Goal: Transaction & Acquisition: Purchase product/service

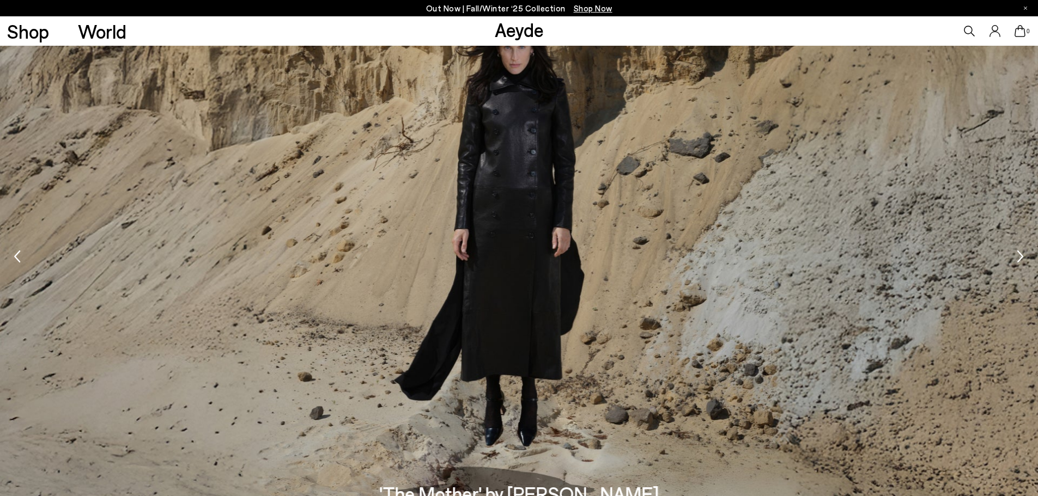
scroll to position [2070, 0]
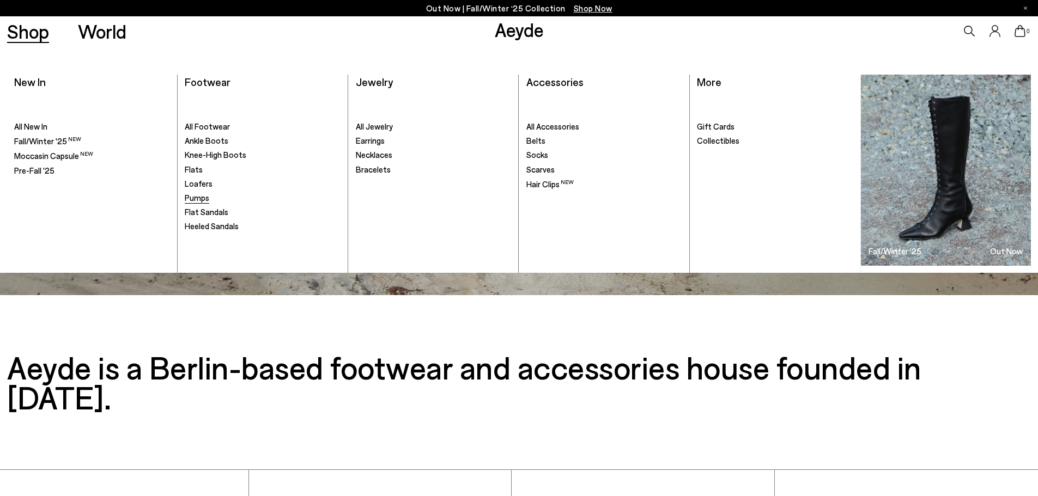
click at [201, 200] on span "Pumps" at bounding box center [197, 198] width 25 height 10
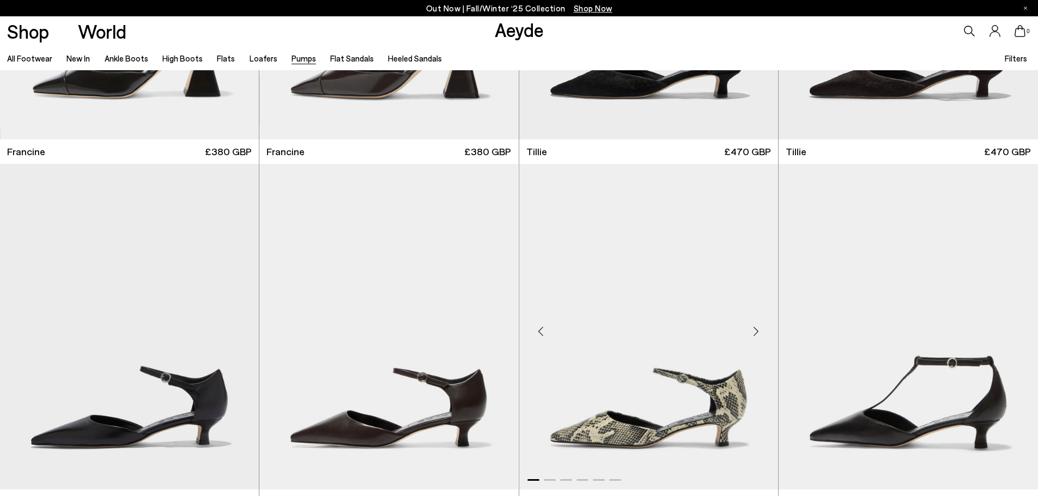
scroll to position [109, 0]
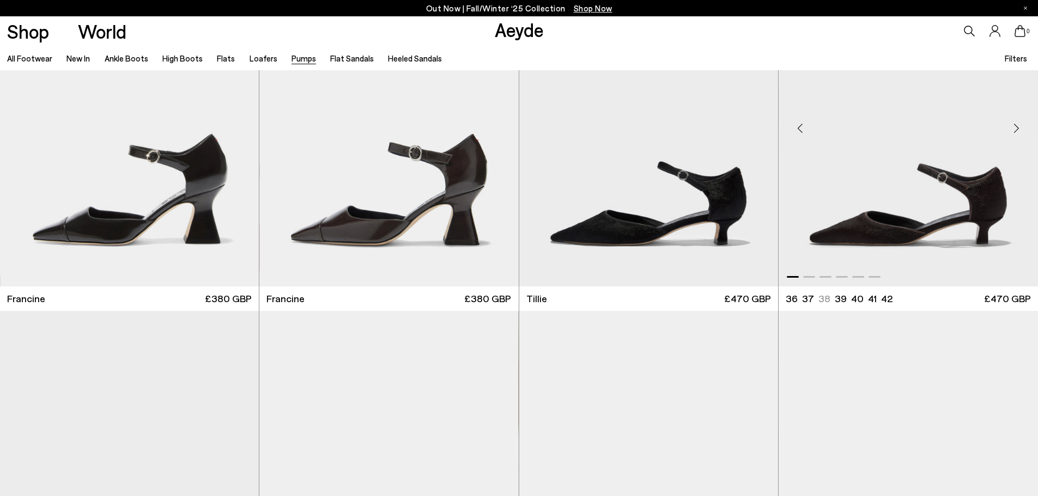
click at [1019, 127] on div "Next slide" at bounding box center [1016, 128] width 33 height 33
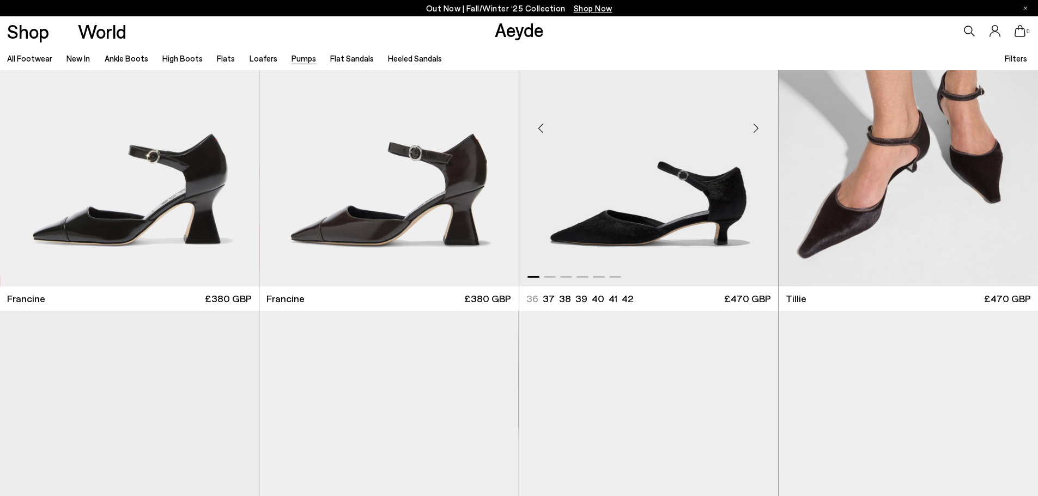
click at [755, 129] on div "Next slide" at bounding box center [756, 128] width 33 height 33
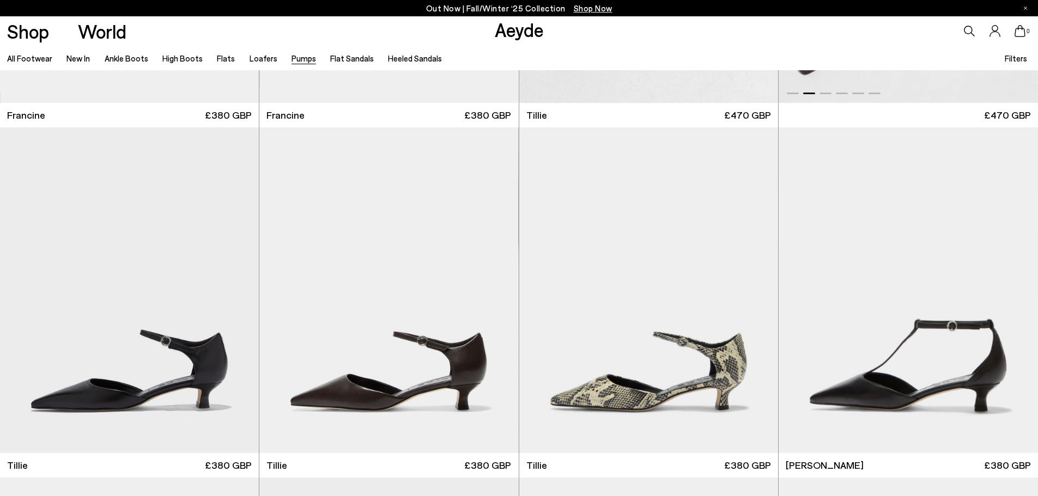
scroll to position [490, 0]
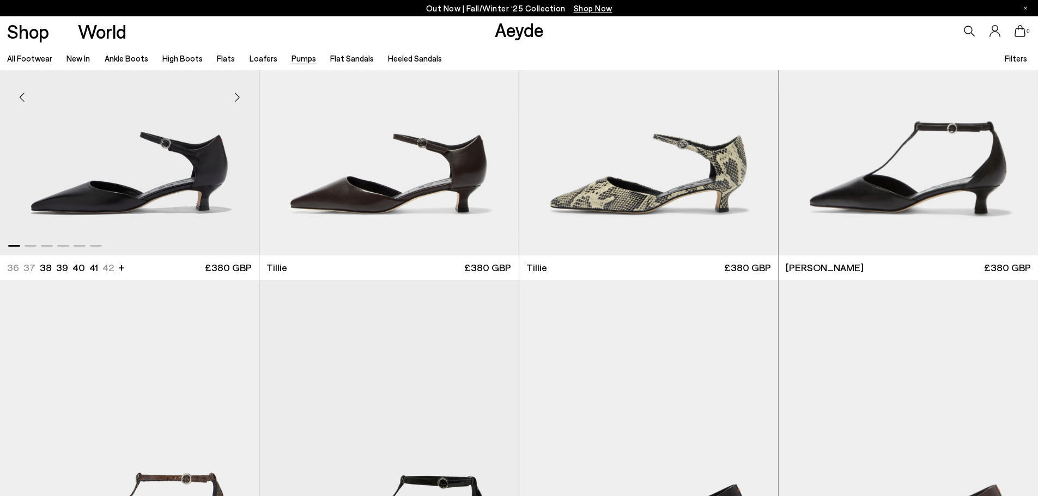
click at [238, 100] on div "Next slide" at bounding box center [237, 97] width 33 height 33
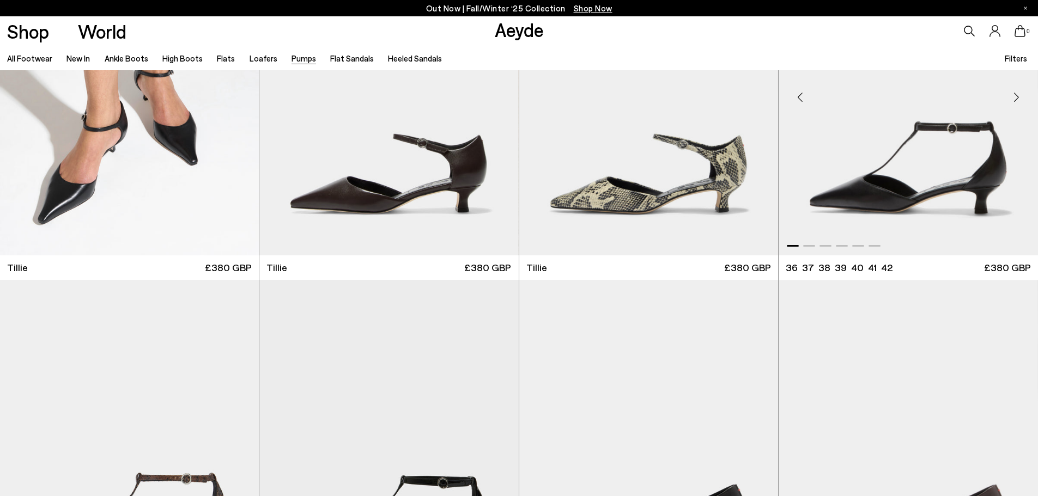
click at [1019, 96] on div "Next slide" at bounding box center [1016, 97] width 33 height 33
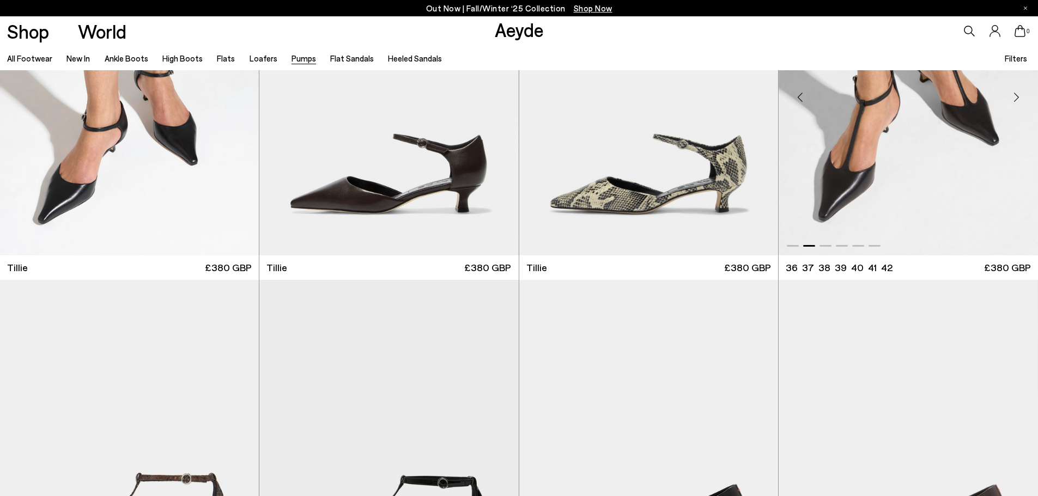
click at [1019, 96] on div "Next slide" at bounding box center [1016, 97] width 33 height 33
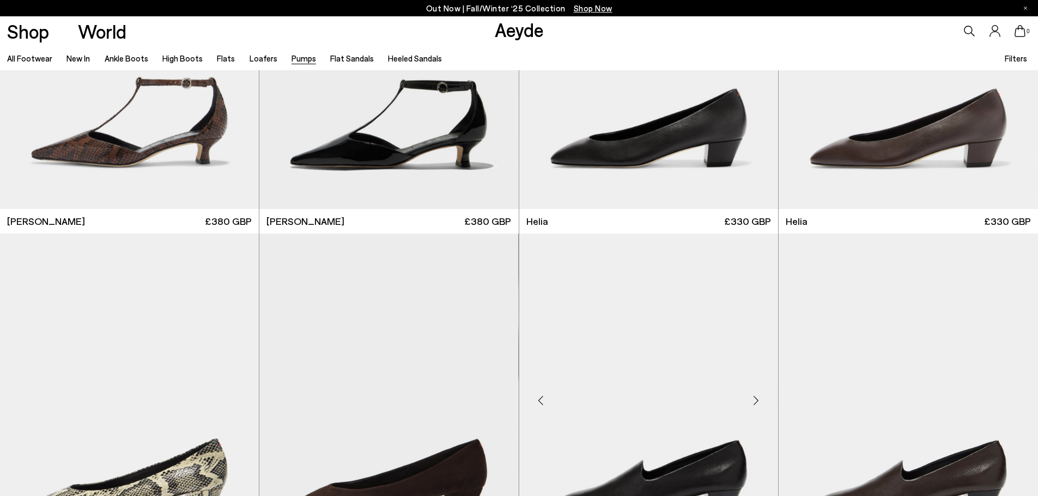
scroll to position [1090, 0]
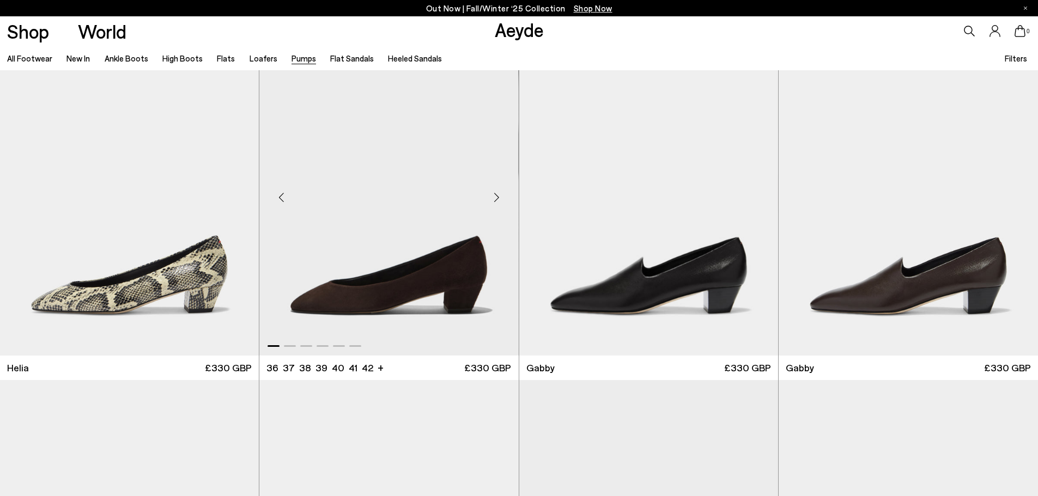
click at [495, 199] on div "Next slide" at bounding box center [497, 197] width 33 height 33
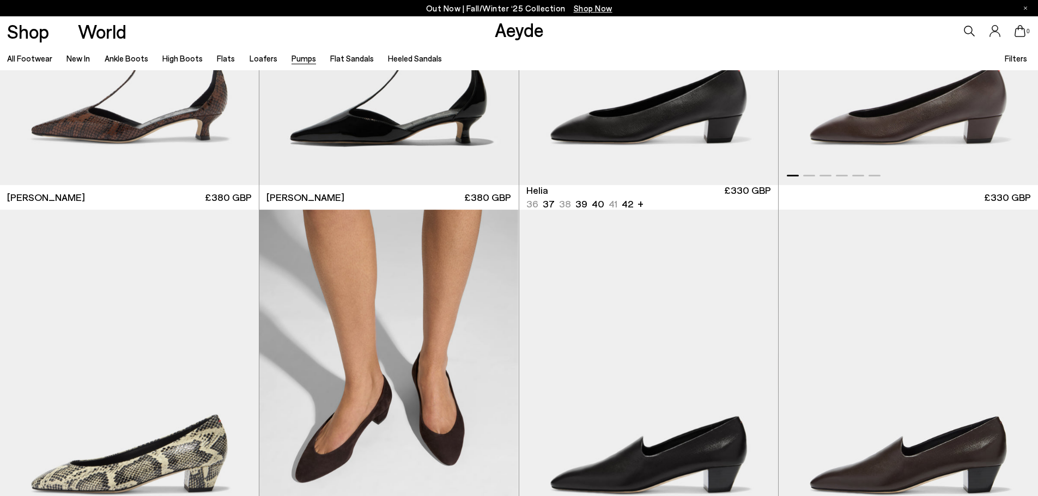
scroll to position [763, 0]
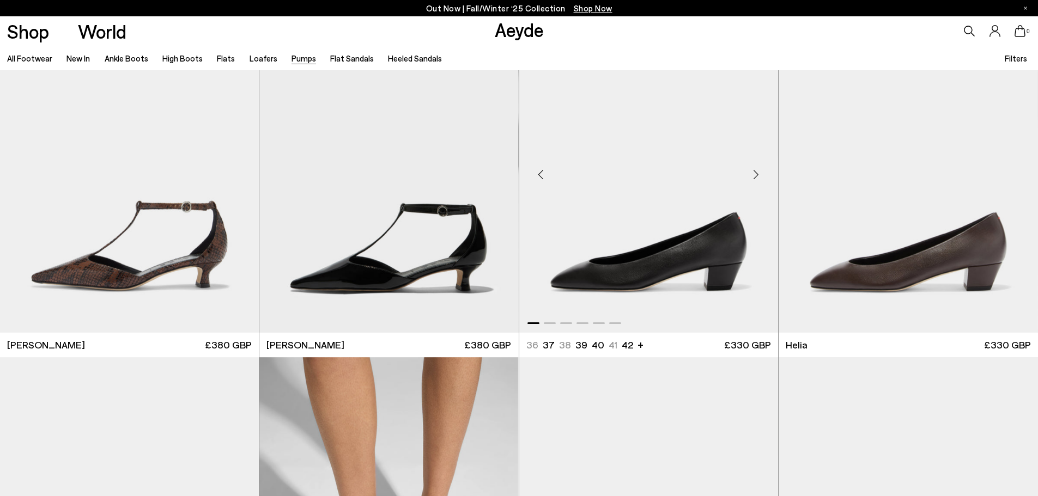
click at [756, 173] on div "Next slide" at bounding box center [756, 174] width 33 height 33
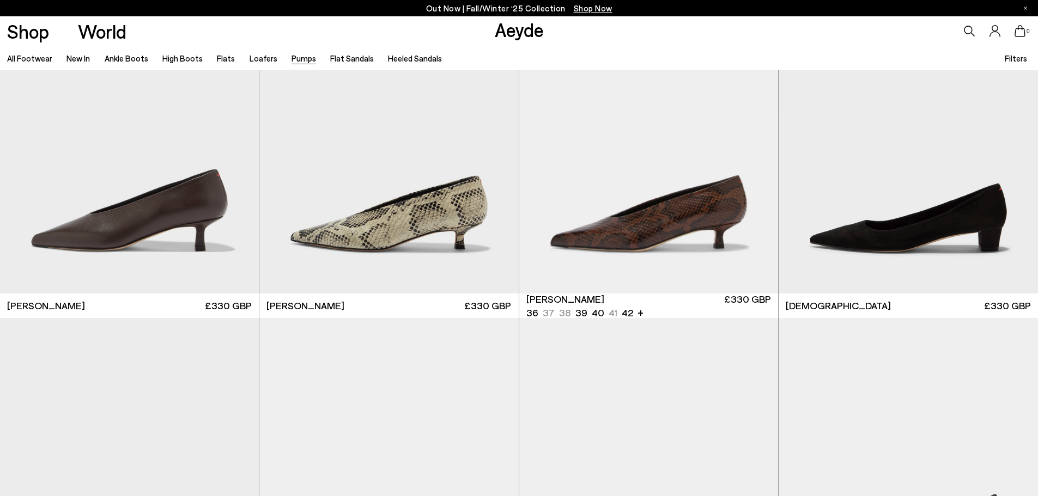
scroll to position [1852, 0]
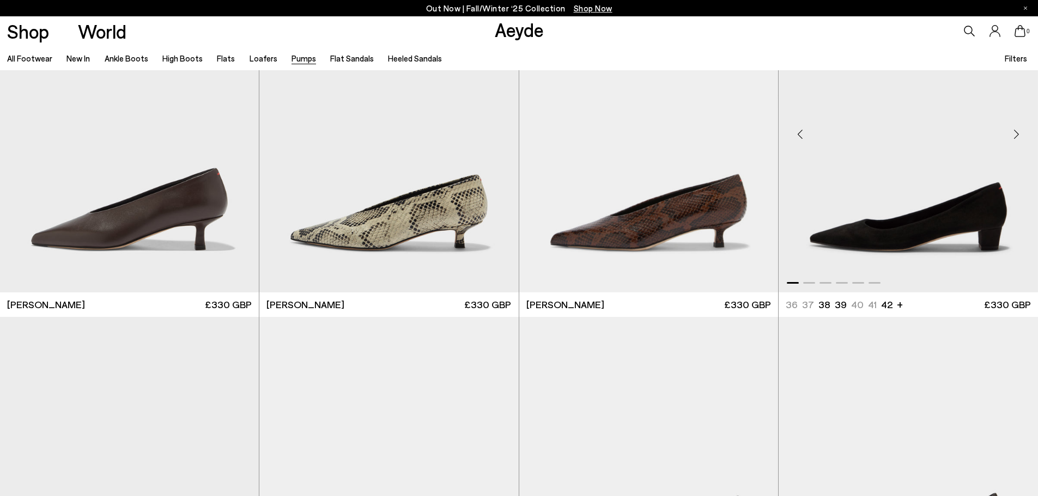
click at [1017, 133] on div "Next slide" at bounding box center [1016, 134] width 33 height 33
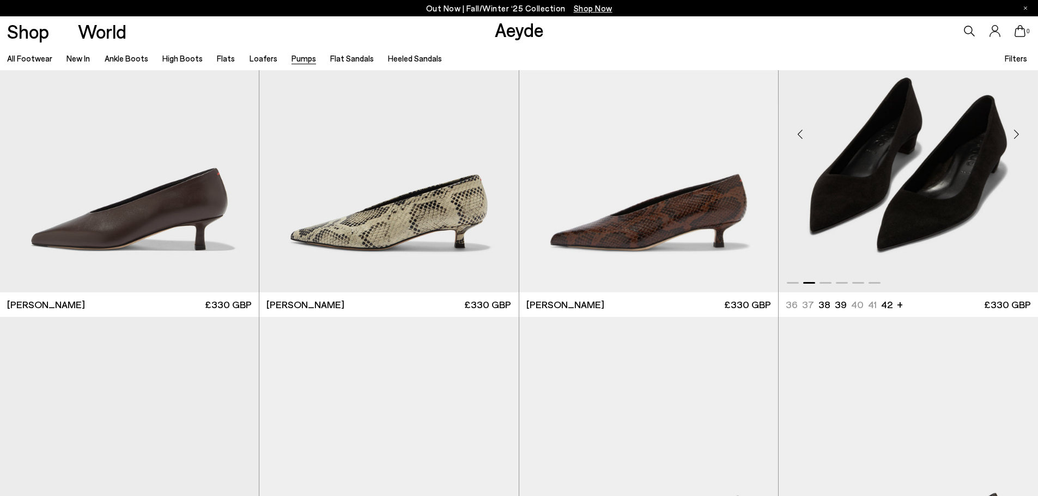
click at [1018, 135] on div "Next slide" at bounding box center [1016, 134] width 33 height 33
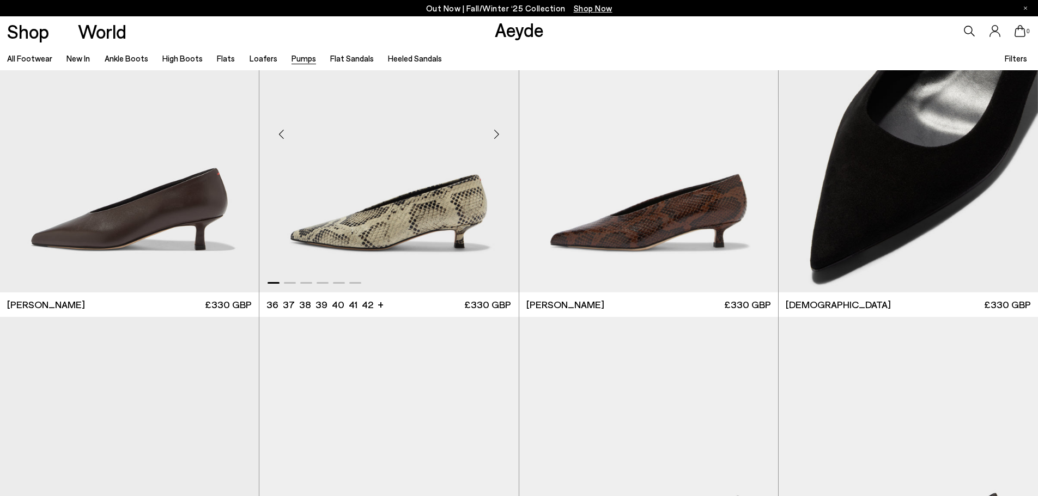
click at [493, 137] on div "Next slide" at bounding box center [497, 134] width 33 height 33
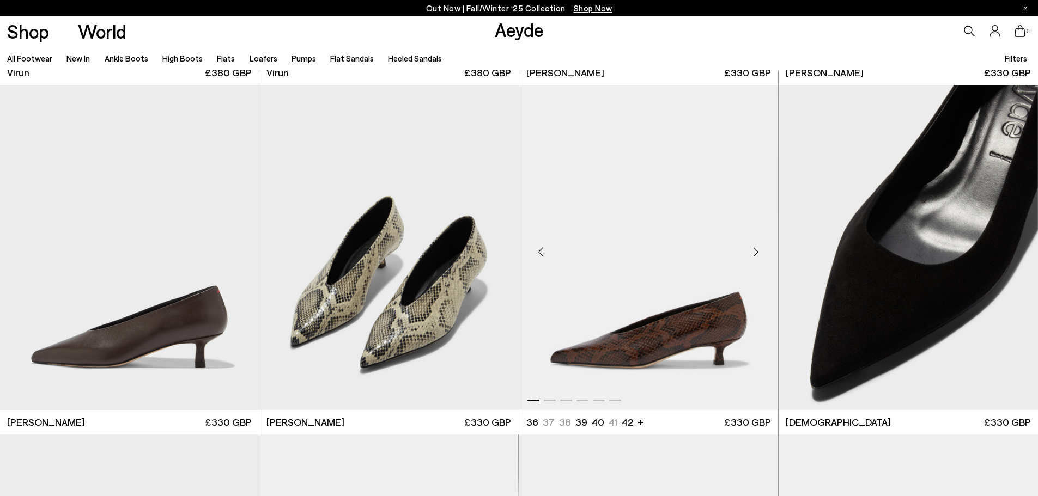
scroll to position [1798, 0]
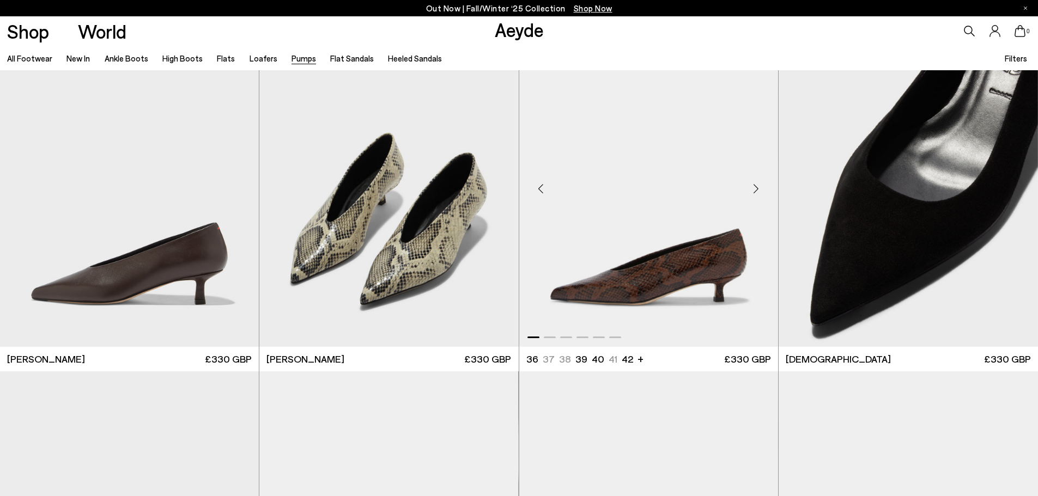
click at [756, 188] on div "Next slide" at bounding box center [756, 189] width 33 height 33
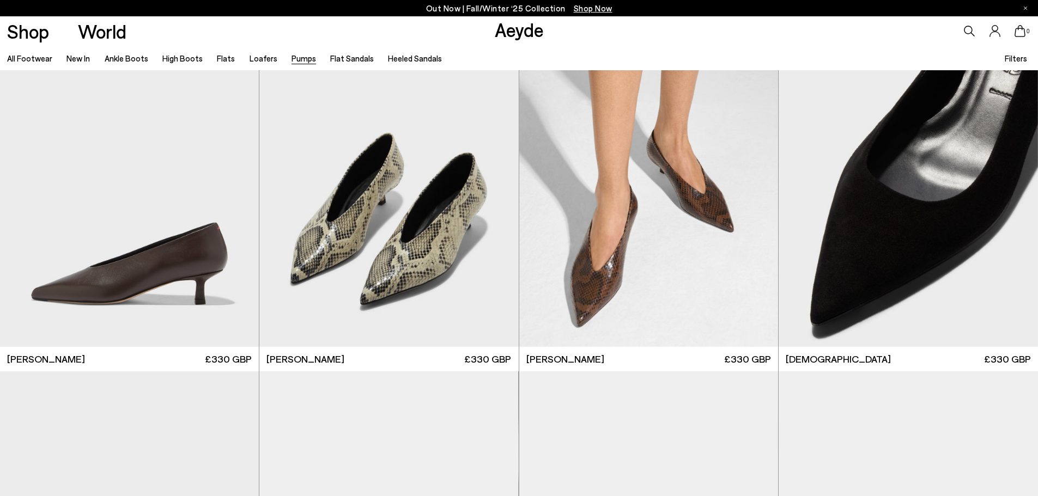
scroll to position [2234, 0]
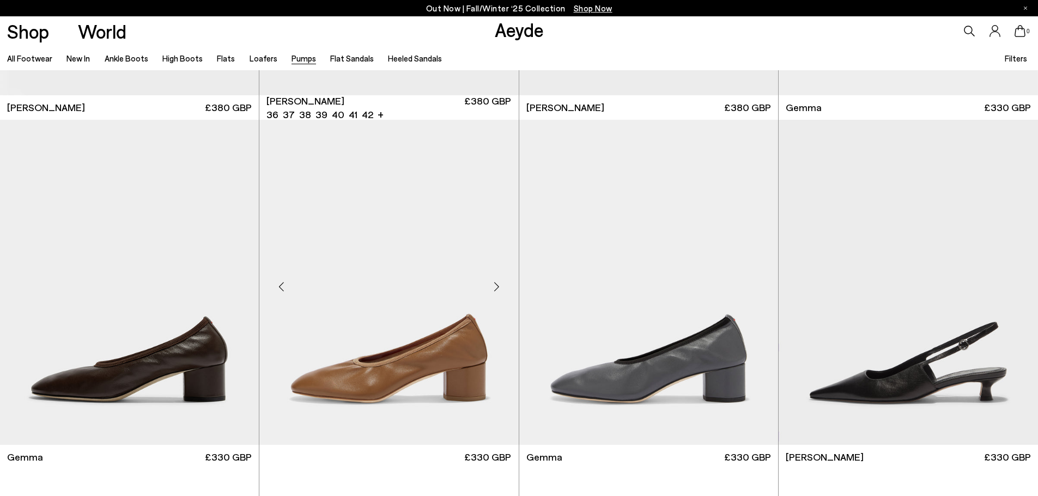
scroll to position [3814, 0]
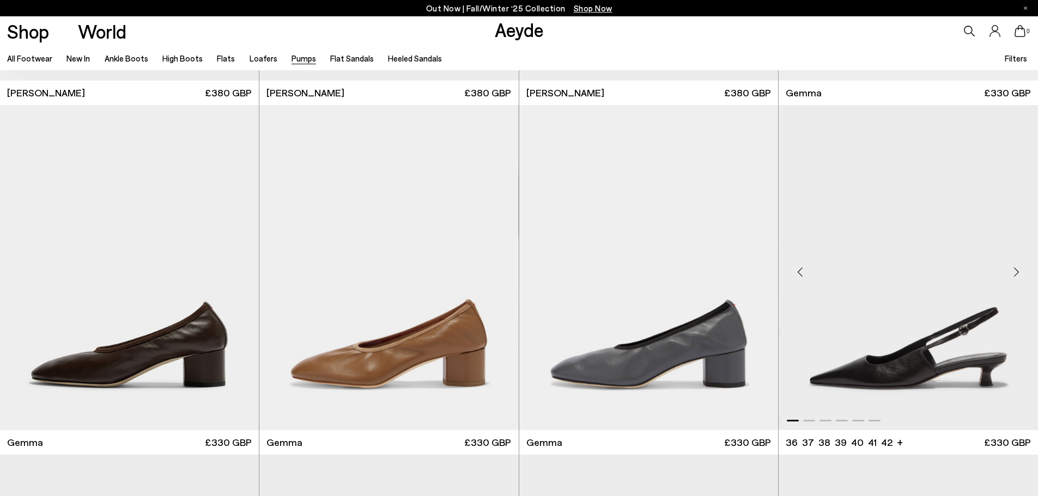
click at [1014, 276] on div "Next slide" at bounding box center [1016, 272] width 33 height 33
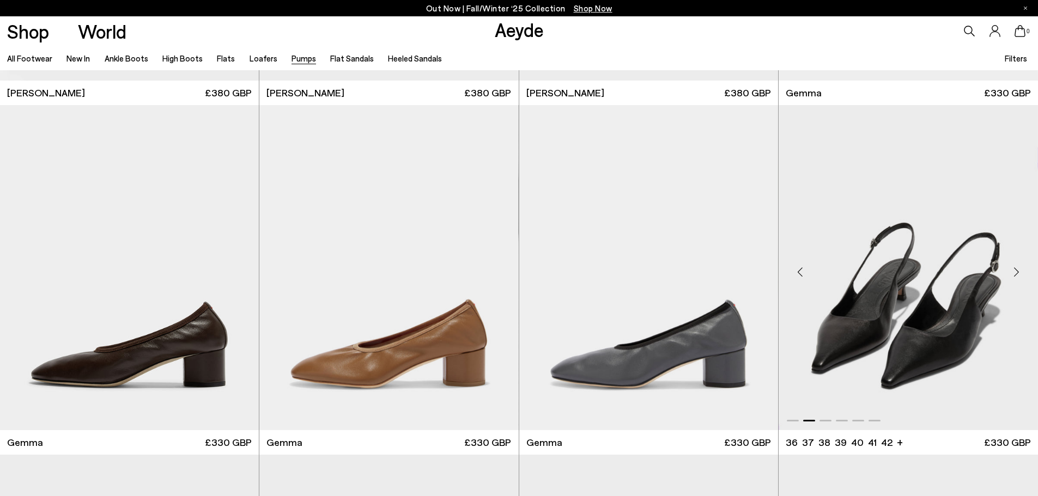
click at [1014, 276] on div "Next slide" at bounding box center [1016, 272] width 33 height 33
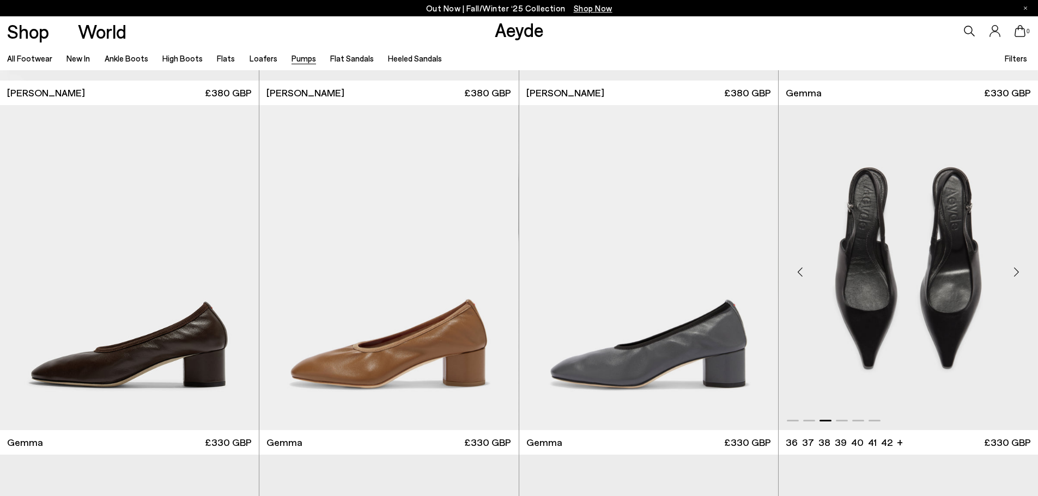
click at [1014, 276] on div "Next slide" at bounding box center [1016, 272] width 33 height 33
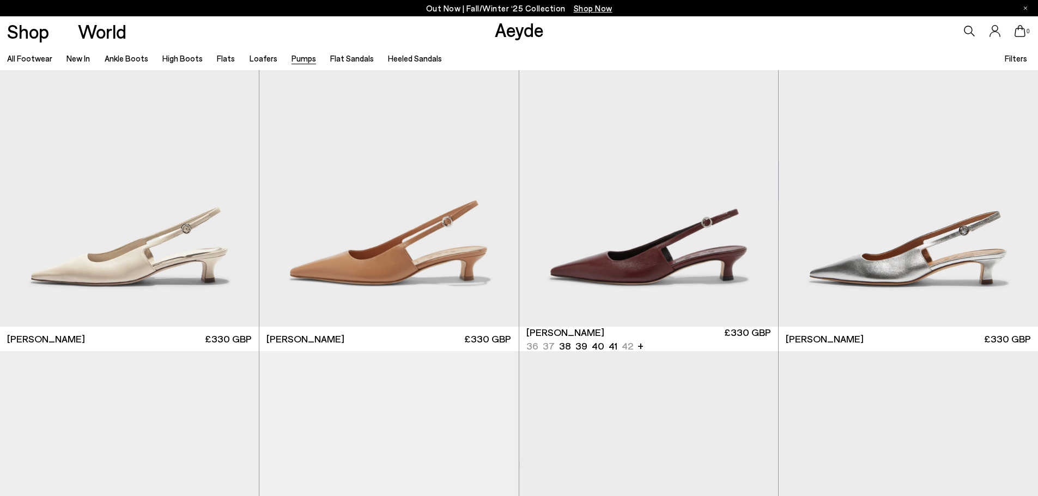
scroll to position [4522, 0]
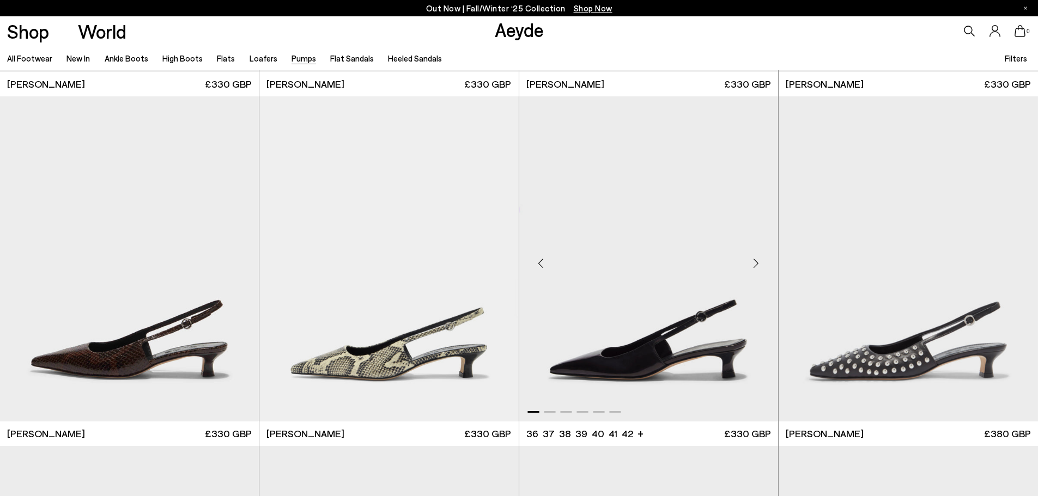
click at [753, 265] on div "Next slide" at bounding box center [756, 263] width 33 height 33
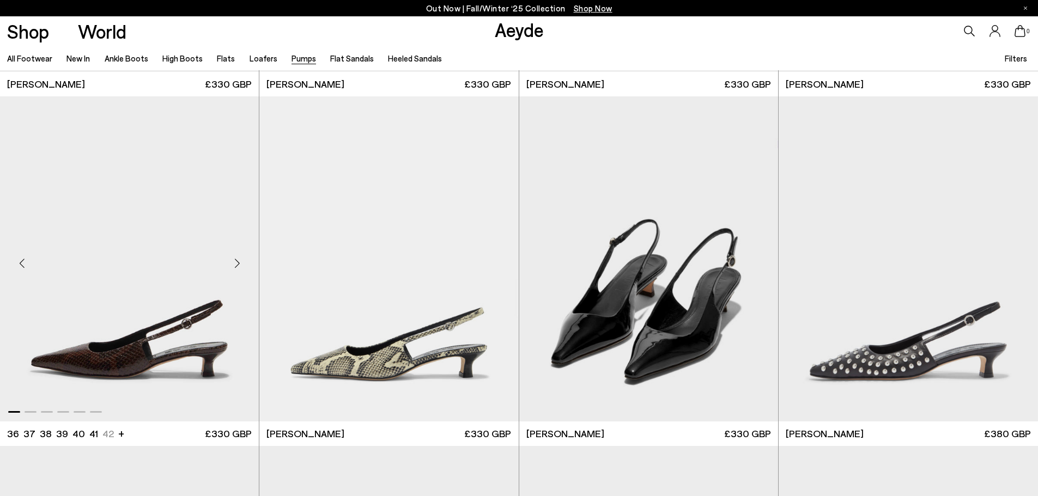
click at [236, 264] on div "Next slide" at bounding box center [237, 263] width 33 height 33
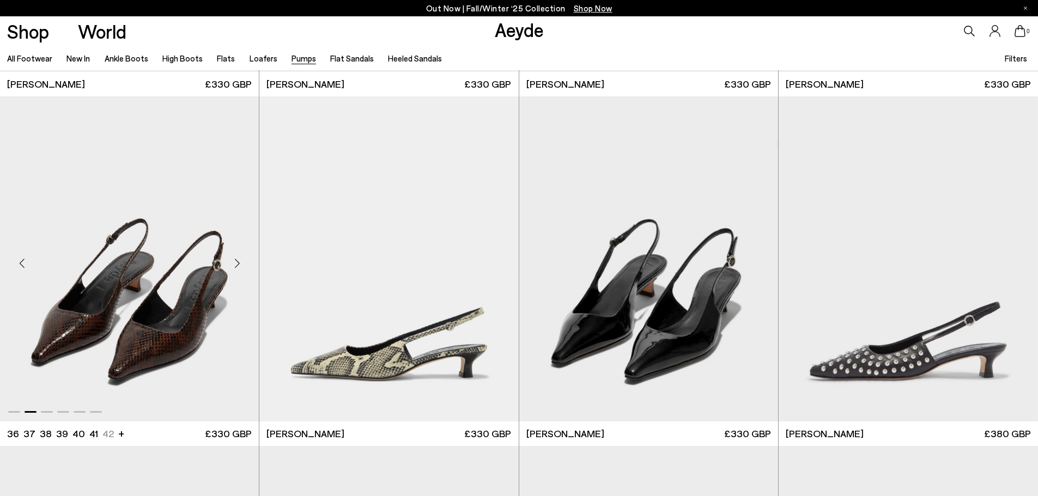
click at [236, 264] on div "Next slide" at bounding box center [237, 263] width 33 height 33
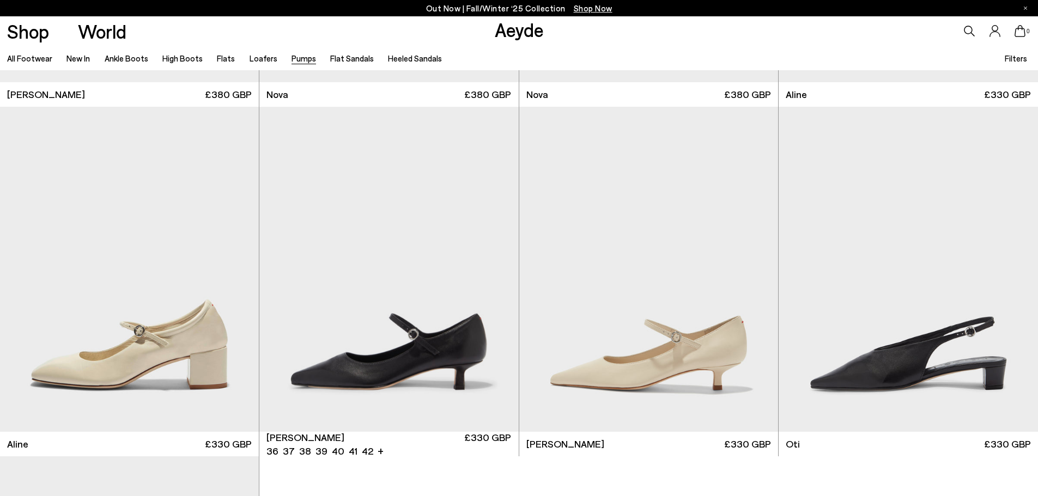
scroll to position [5938, 0]
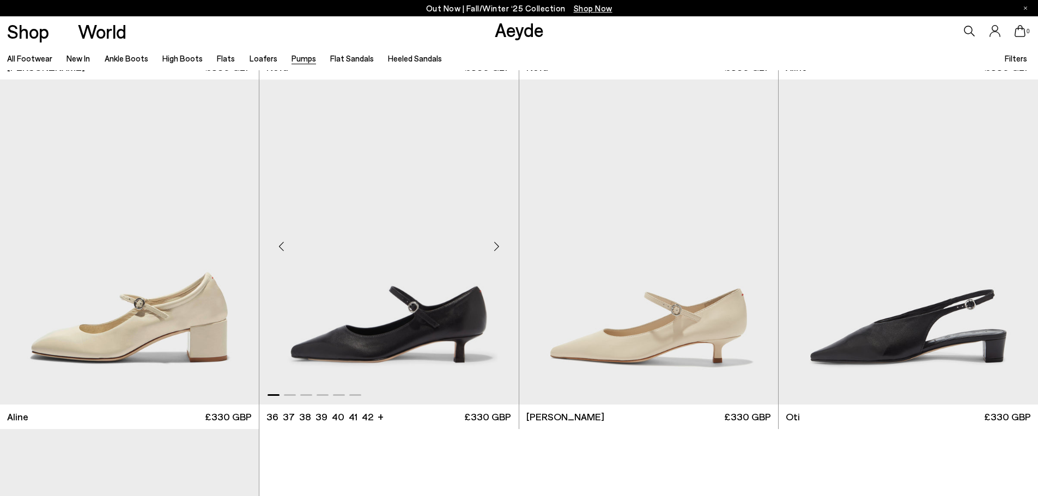
click at [494, 249] on div "Next slide" at bounding box center [497, 246] width 33 height 33
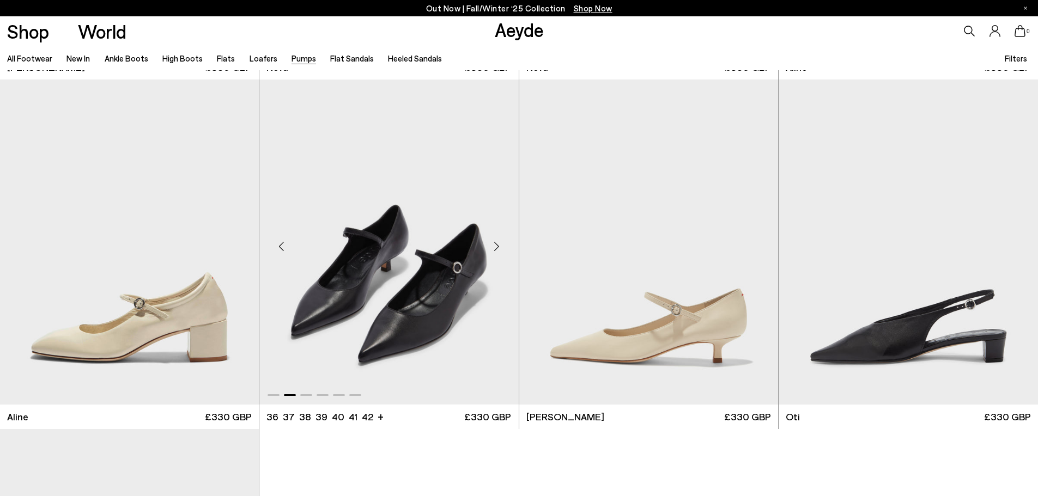
click at [494, 249] on div "Next slide" at bounding box center [497, 246] width 33 height 33
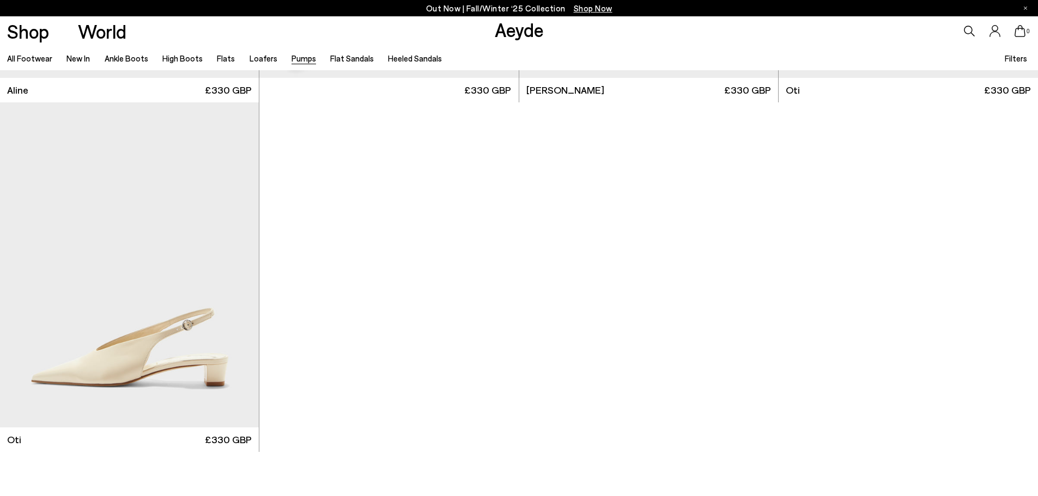
scroll to position [6592, 0]
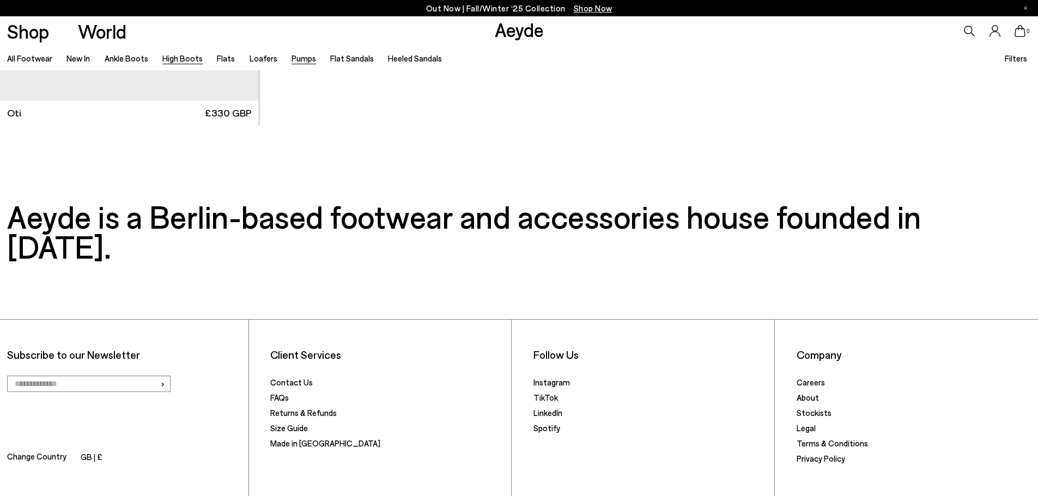
click at [169, 59] on link "High Boots" at bounding box center [182, 58] width 40 height 10
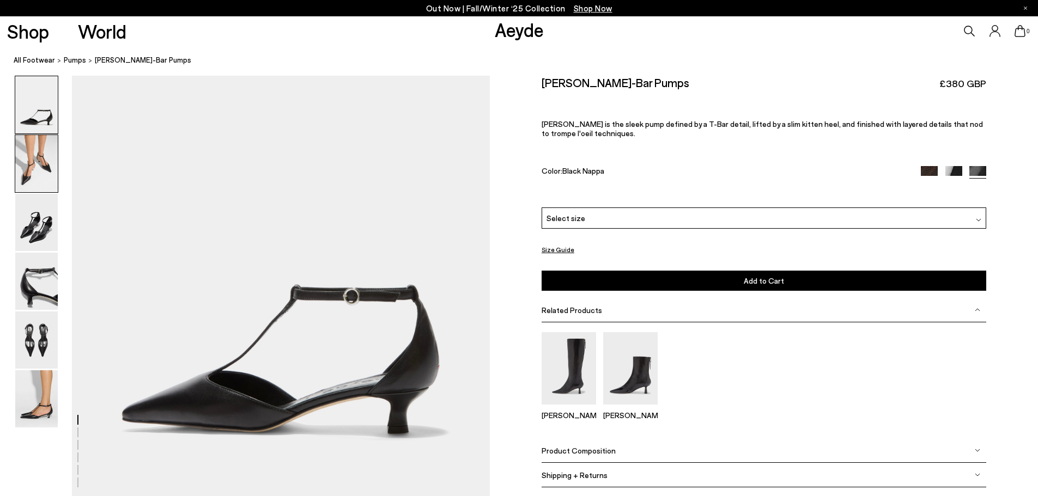
click at [41, 166] on img at bounding box center [36, 163] width 42 height 57
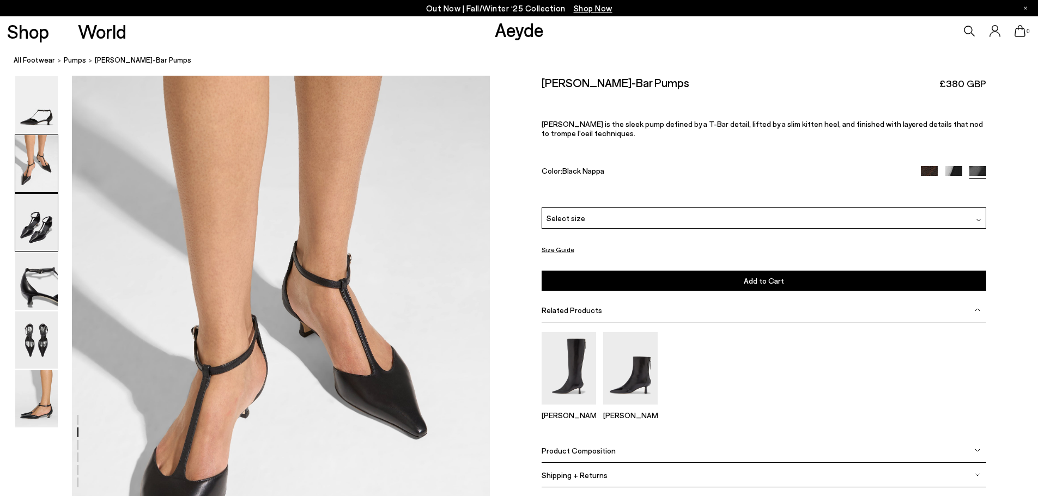
scroll to position [423, 0]
click at [48, 346] on img at bounding box center [36, 340] width 42 height 57
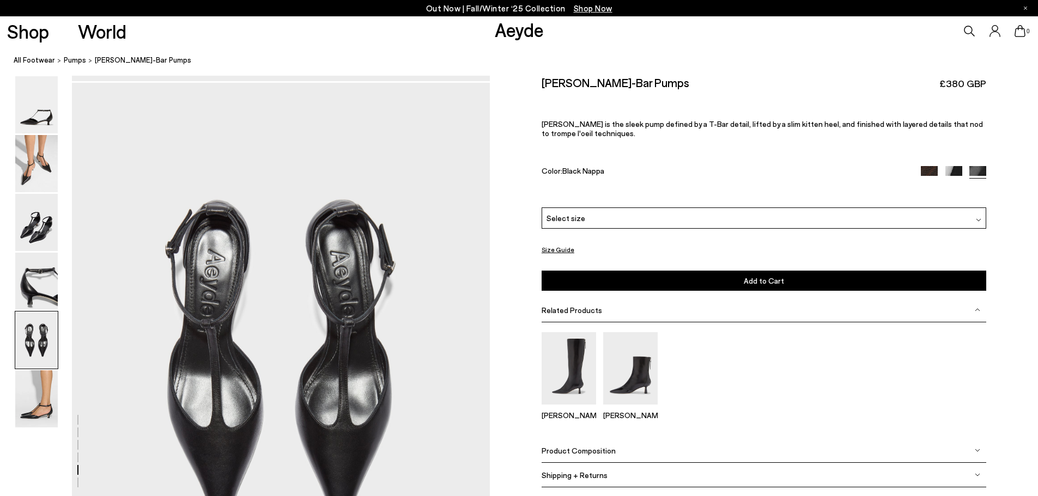
scroll to position [2099, 0]
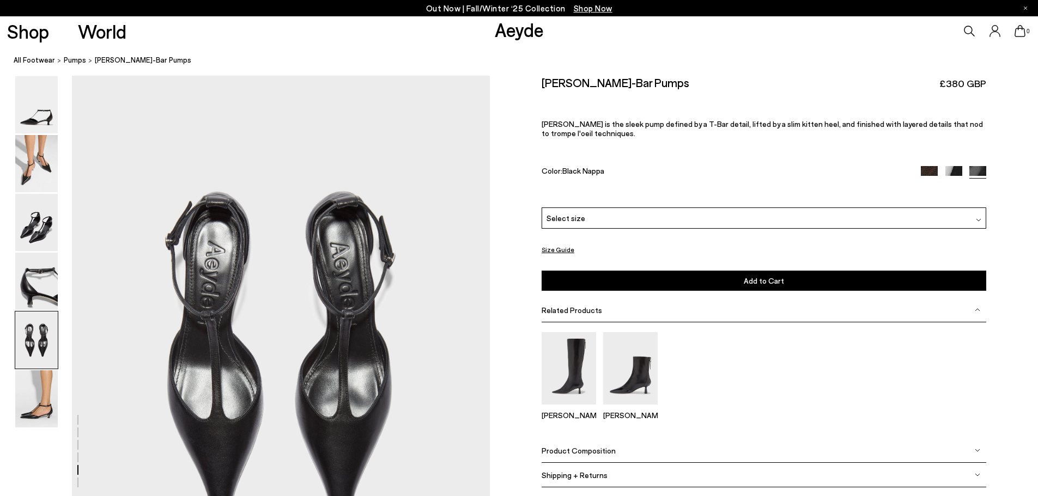
click at [609, 220] on div "Select size" at bounding box center [764, 218] width 445 height 21
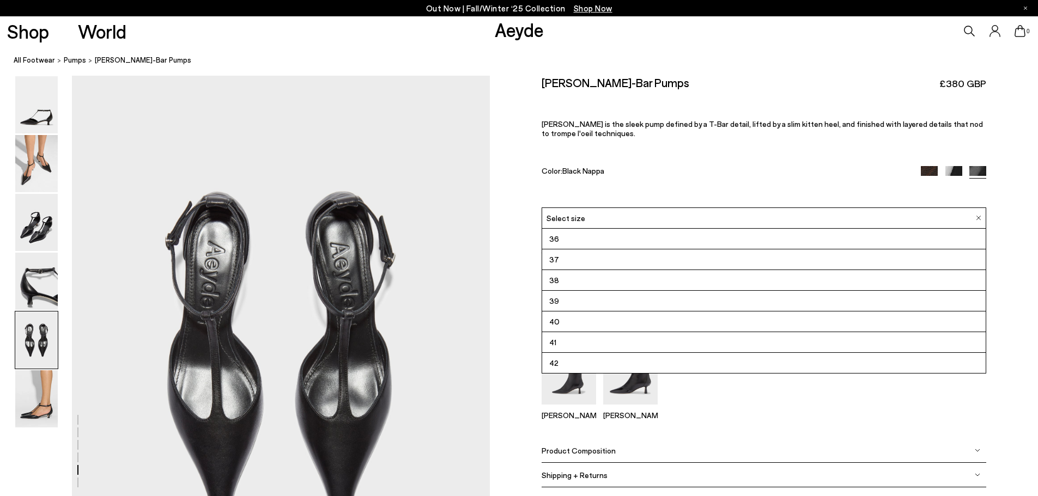
click at [575, 299] on li "39" at bounding box center [763, 301] width 443 height 21
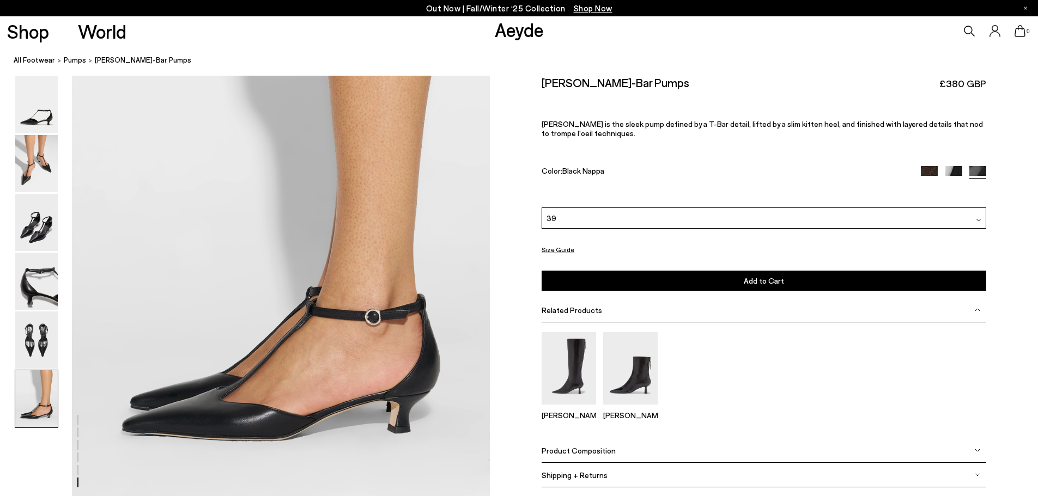
scroll to position [2861, 0]
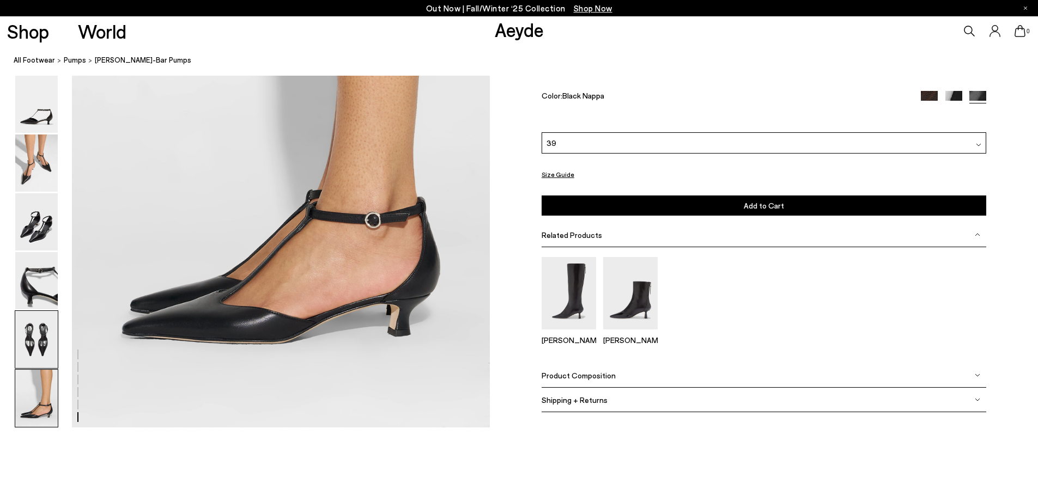
click at [33, 347] on img at bounding box center [36, 339] width 42 height 57
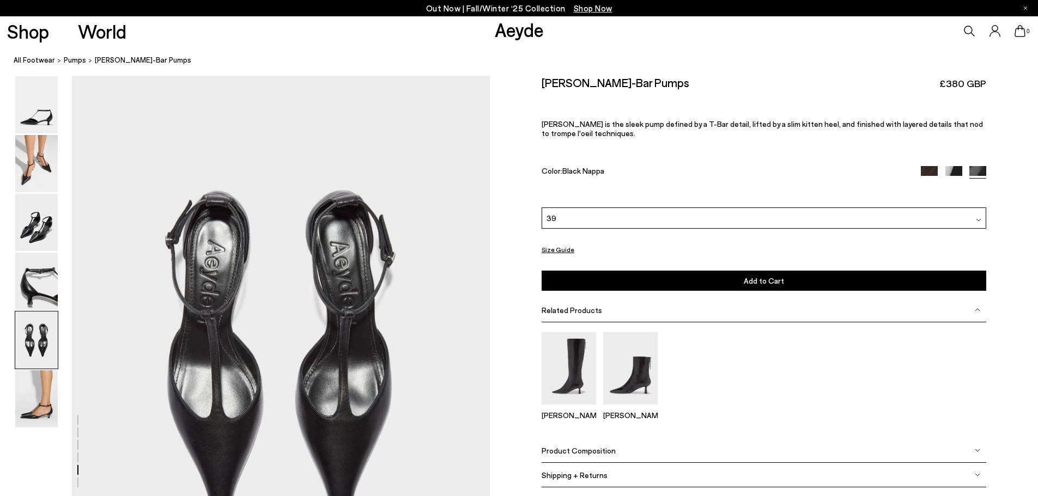
scroll to position [2099, 0]
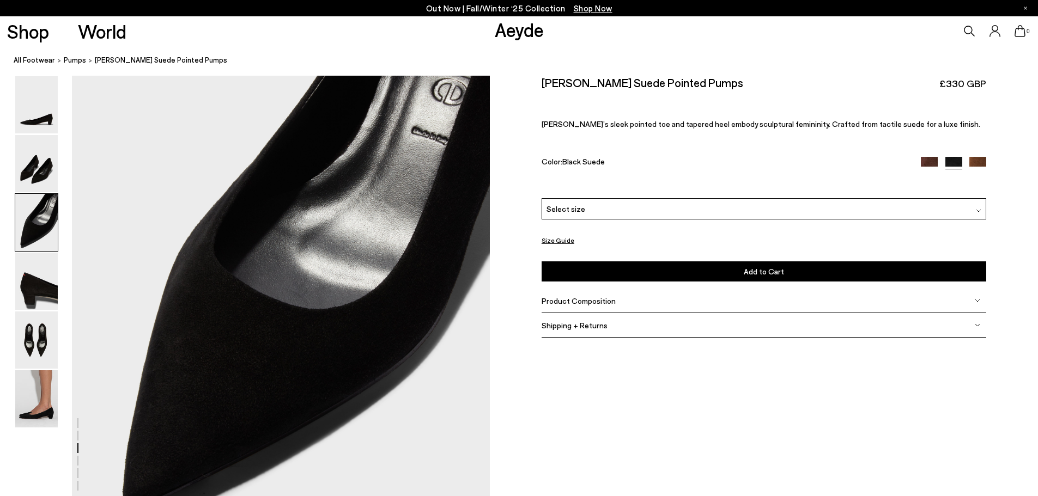
scroll to position [1308, 0]
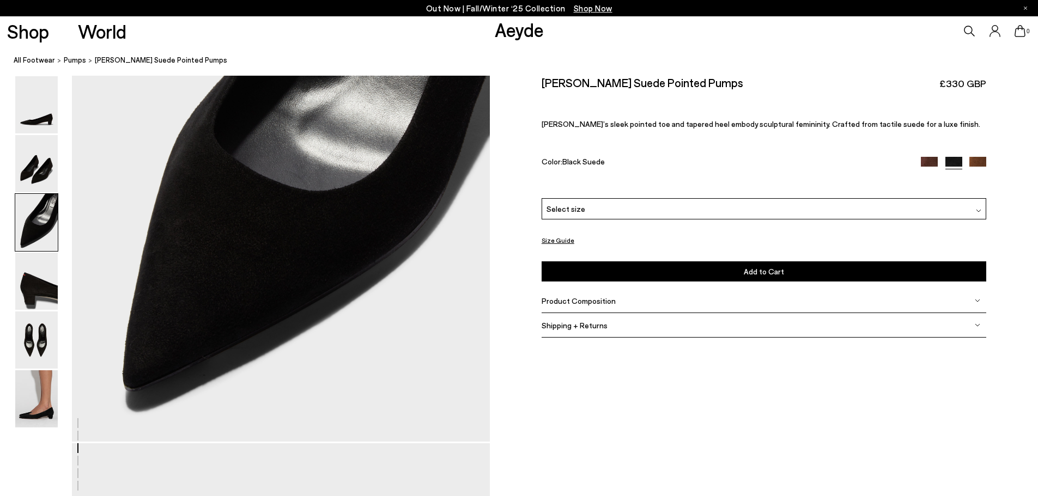
click at [575, 210] on span "Select size" at bounding box center [565, 208] width 39 height 11
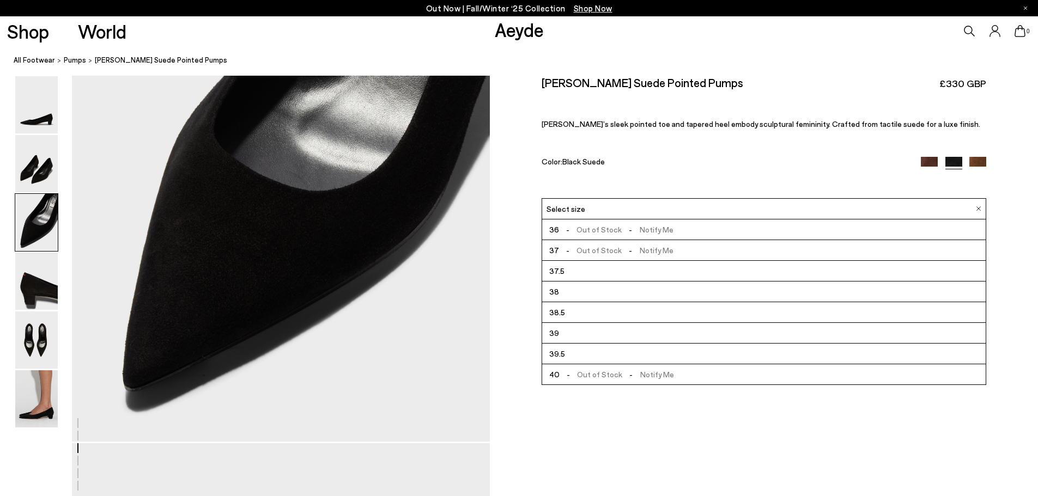
click at [570, 336] on li "39" at bounding box center [763, 333] width 443 height 21
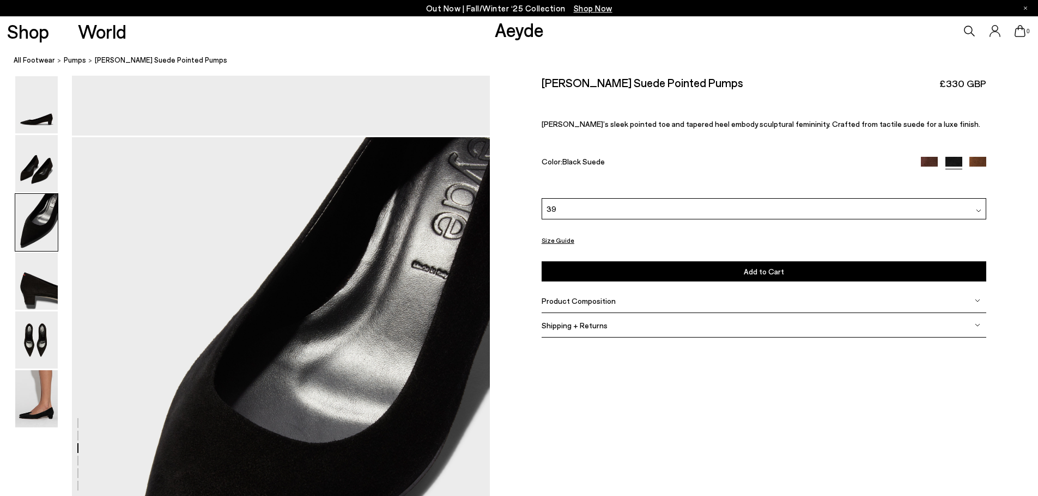
scroll to position [1035, 0]
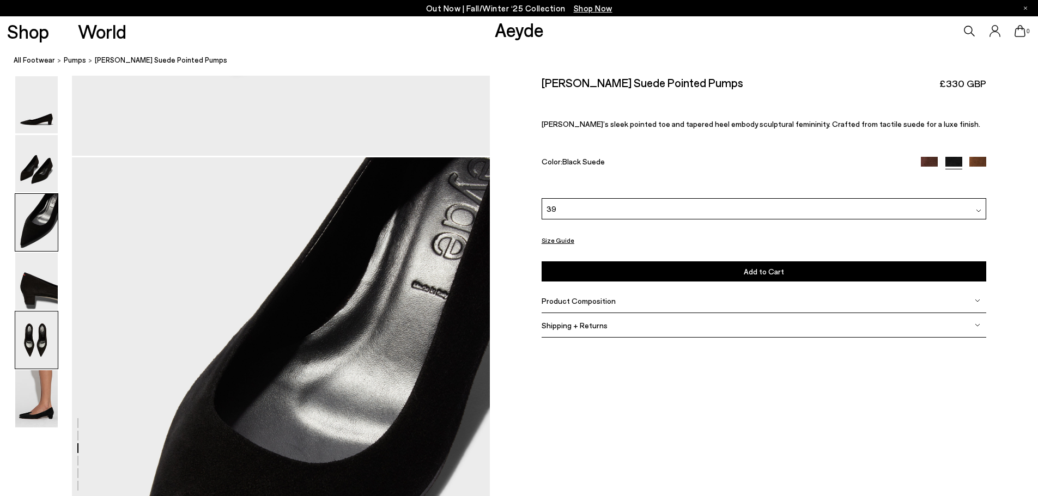
click at [30, 348] on img at bounding box center [36, 340] width 42 height 57
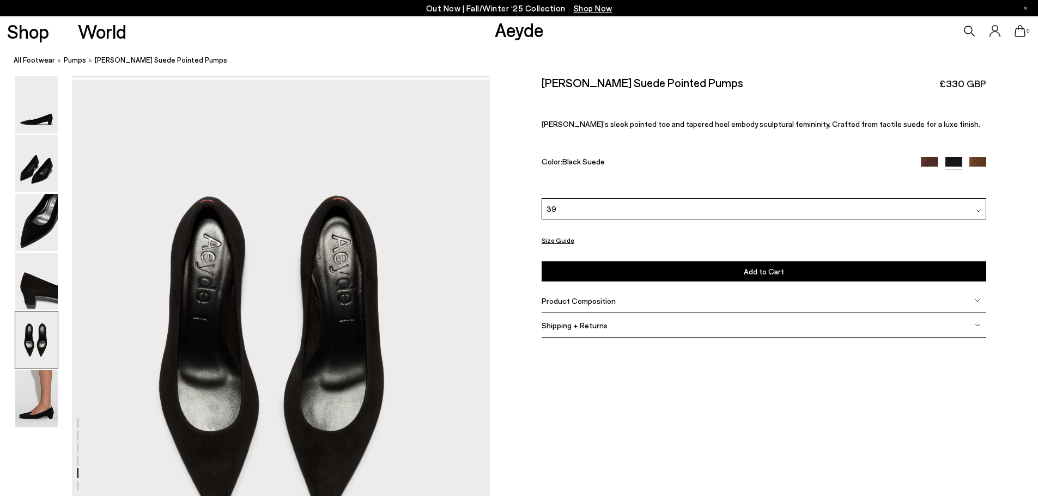
scroll to position [2235, 0]
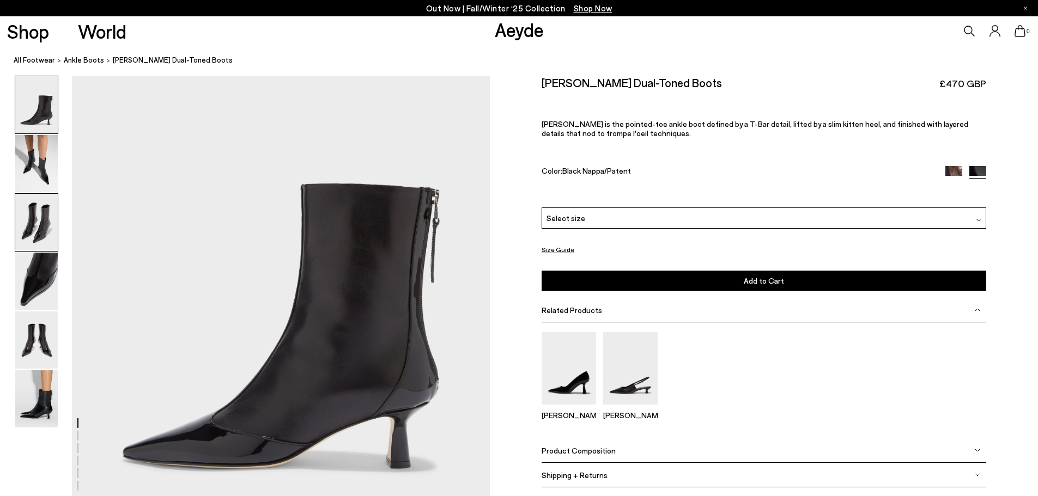
scroll to position [163, 0]
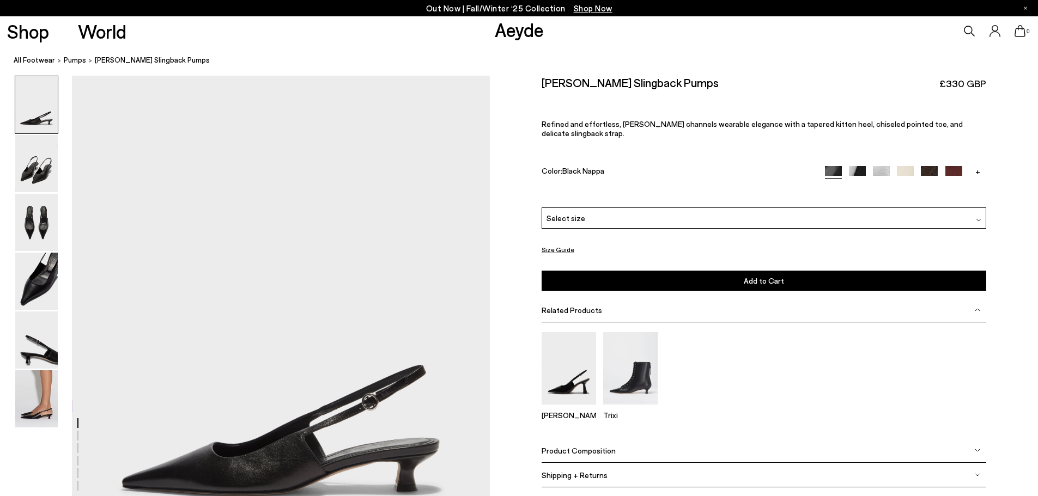
scroll to position [327, 0]
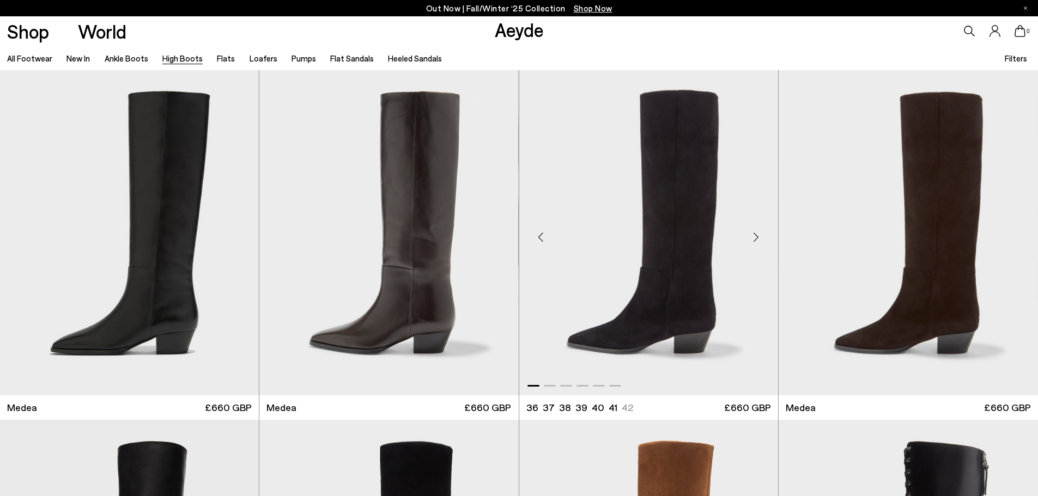
click at [759, 236] on div "Next slide" at bounding box center [756, 237] width 33 height 33
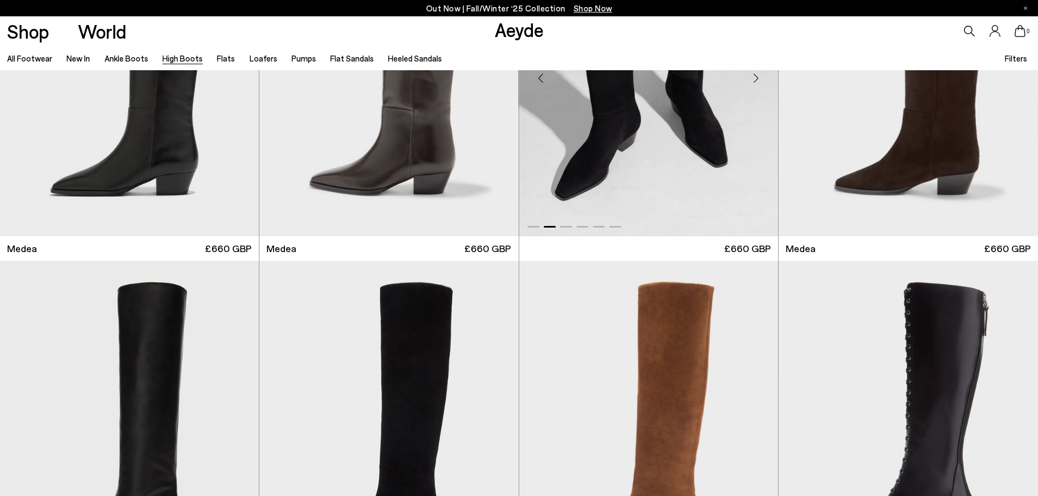
scroll to position [272, 0]
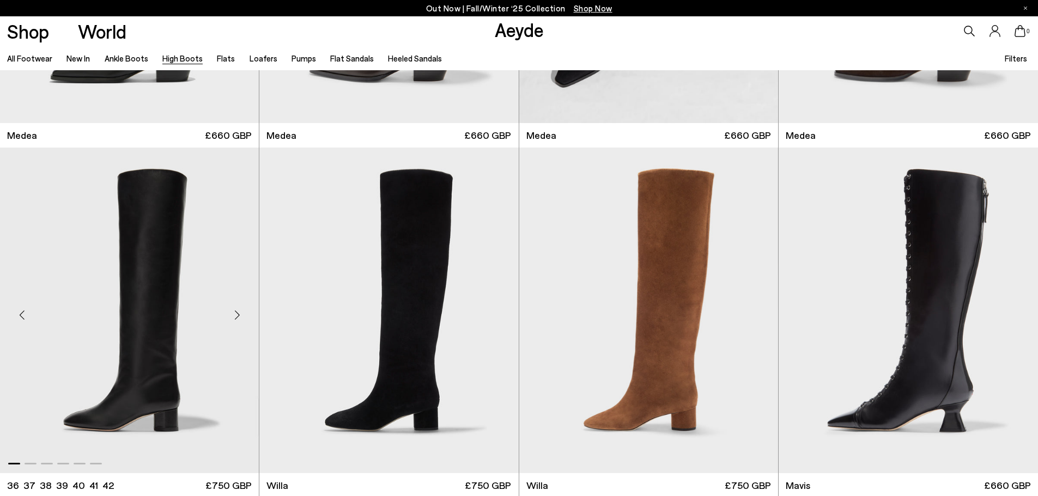
click at [236, 313] on div "Next slide" at bounding box center [237, 315] width 33 height 33
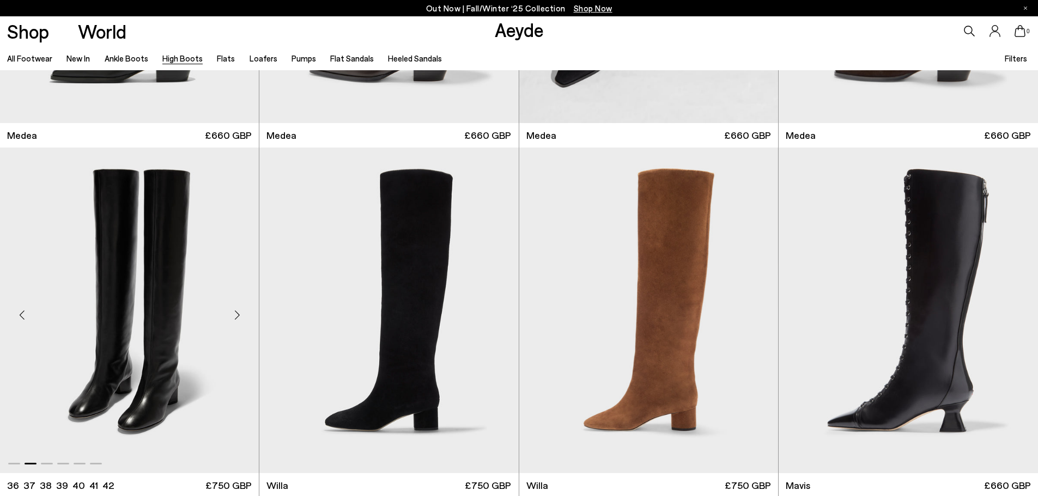
click at [237, 313] on div "Next slide" at bounding box center [237, 315] width 33 height 33
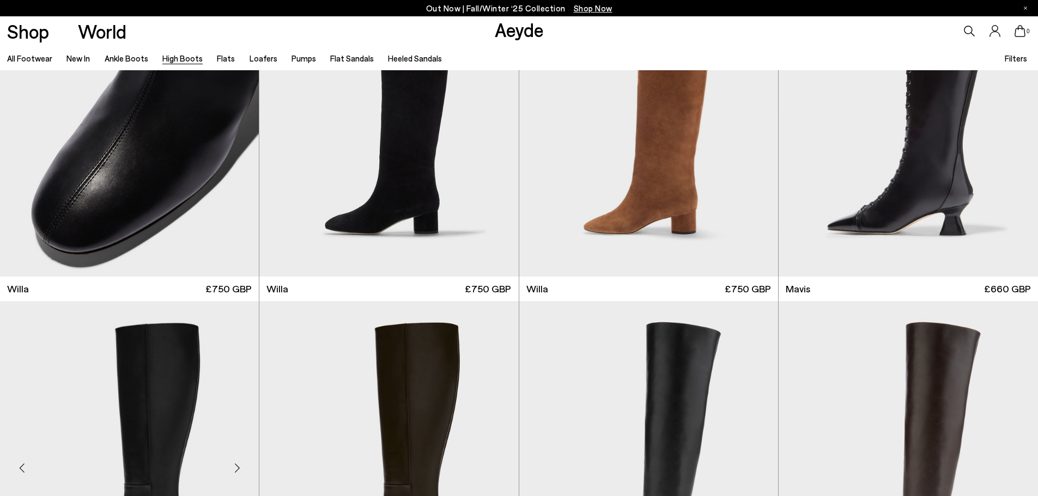
scroll to position [599, 0]
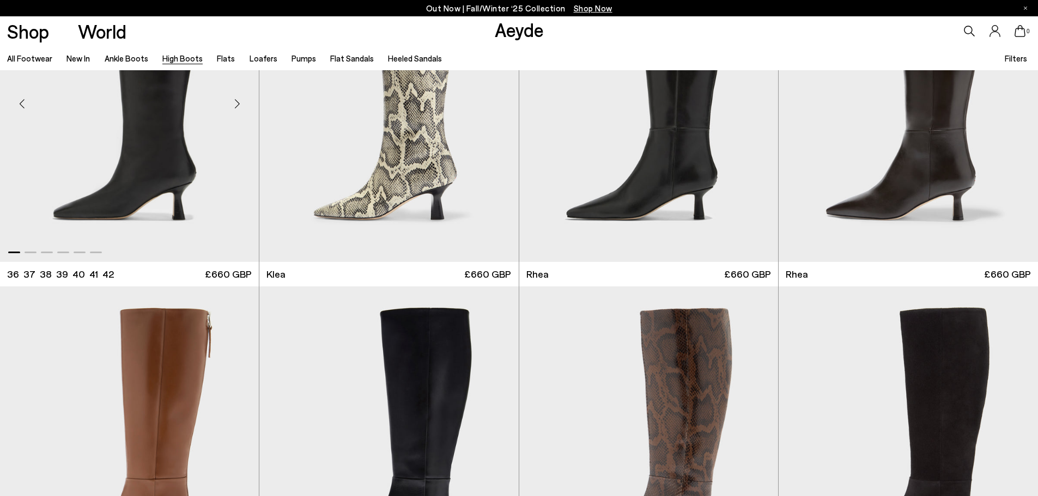
scroll to position [1308, 0]
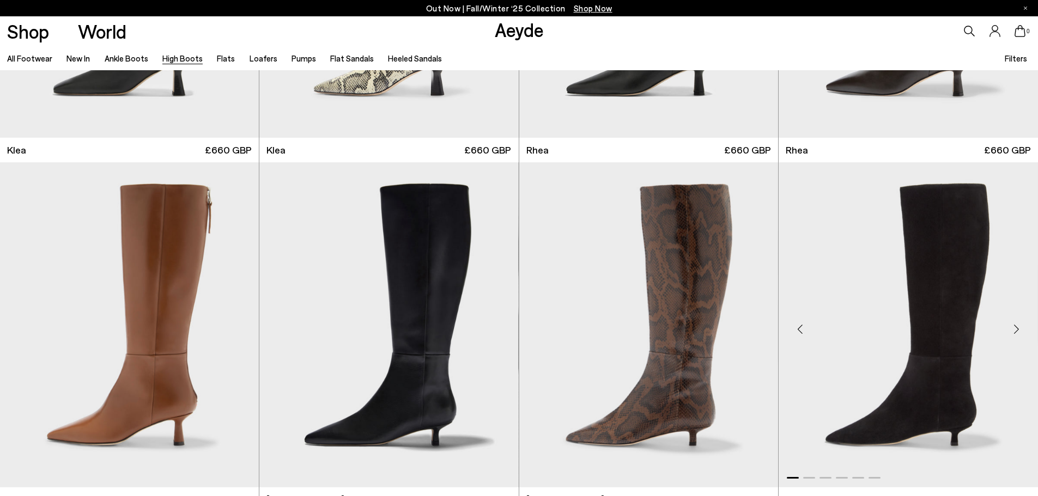
click at [1012, 332] on div "Next slide" at bounding box center [1016, 329] width 33 height 33
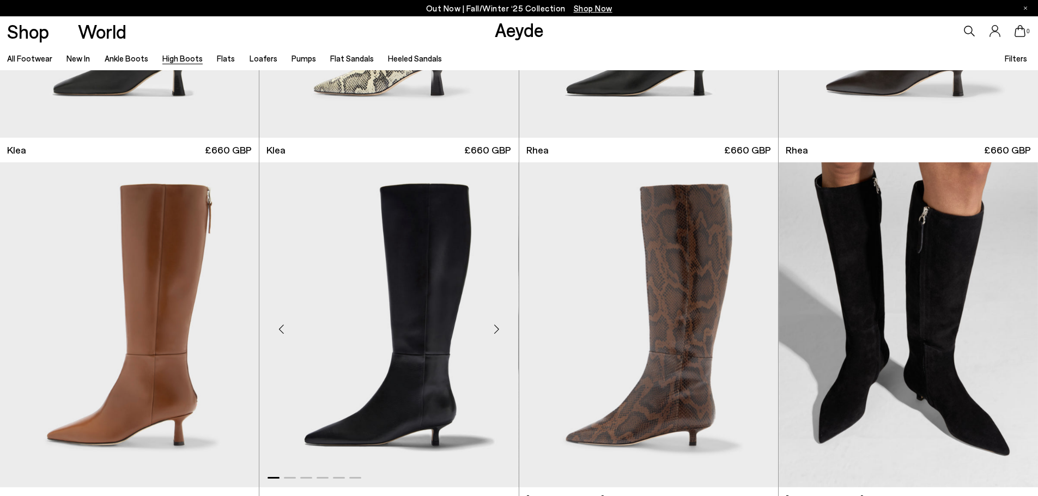
click at [501, 331] on div "Next slide" at bounding box center [497, 329] width 33 height 33
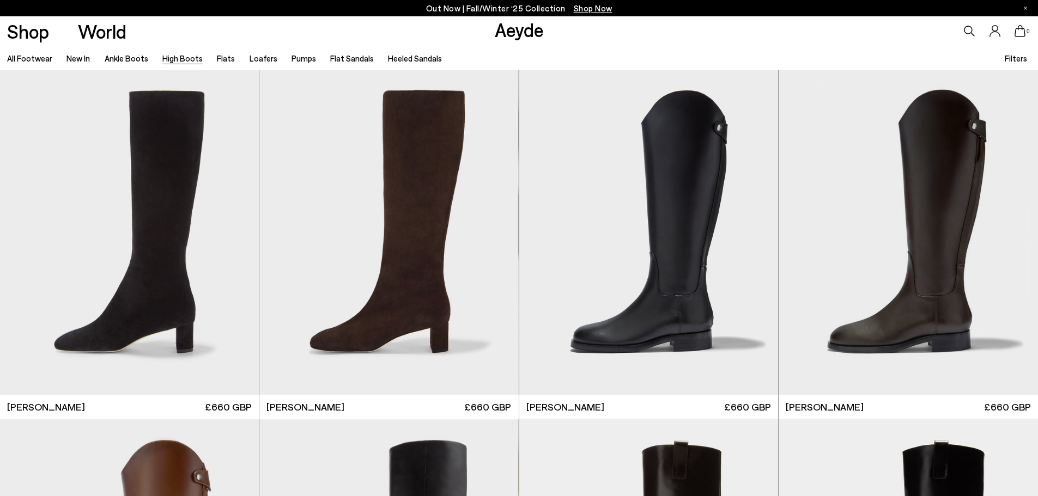
scroll to position [2397, 0]
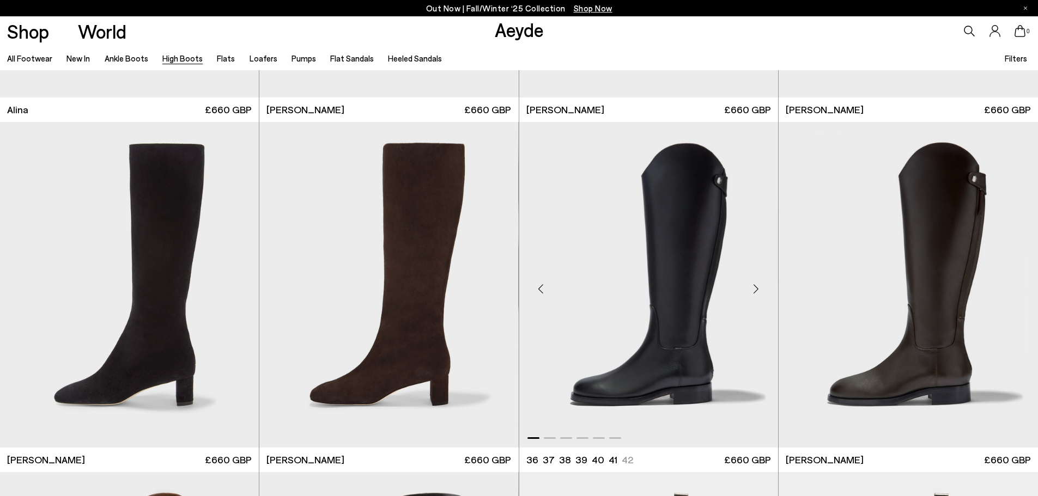
click at [757, 288] on div "Next slide" at bounding box center [756, 289] width 33 height 33
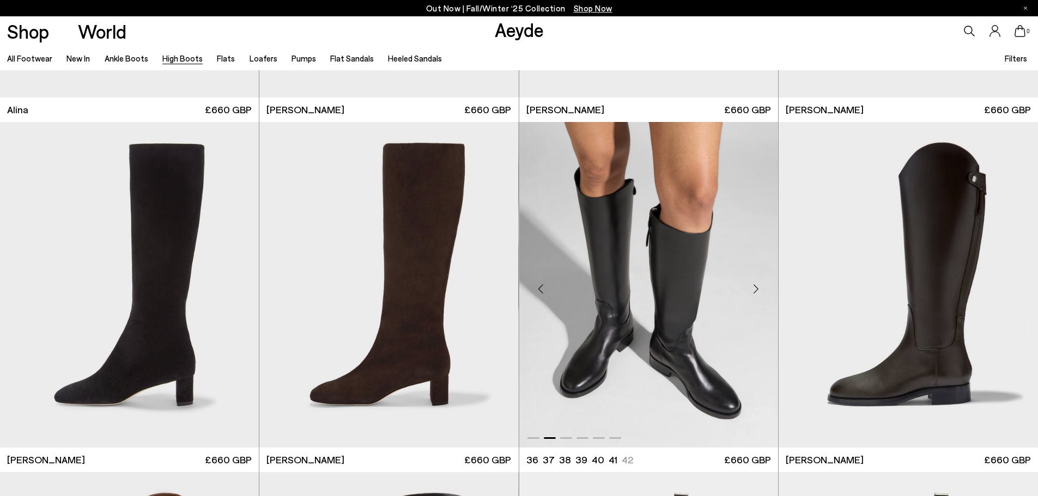
click at [758, 288] on div "Next slide" at bounding box center [756, 289] width 33 height 33
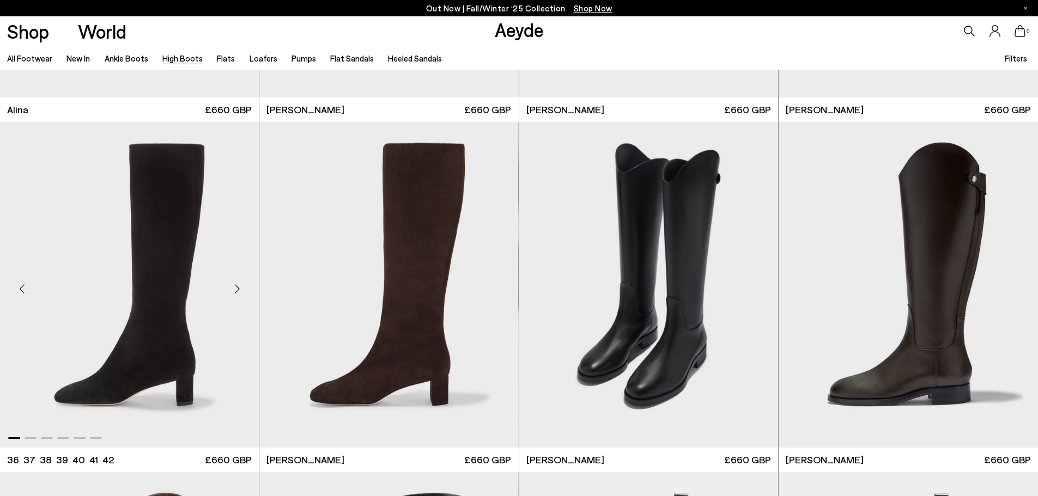
click at [236, 291] on div "Next slide" at bounding box center [237, 289] width 33 height 33
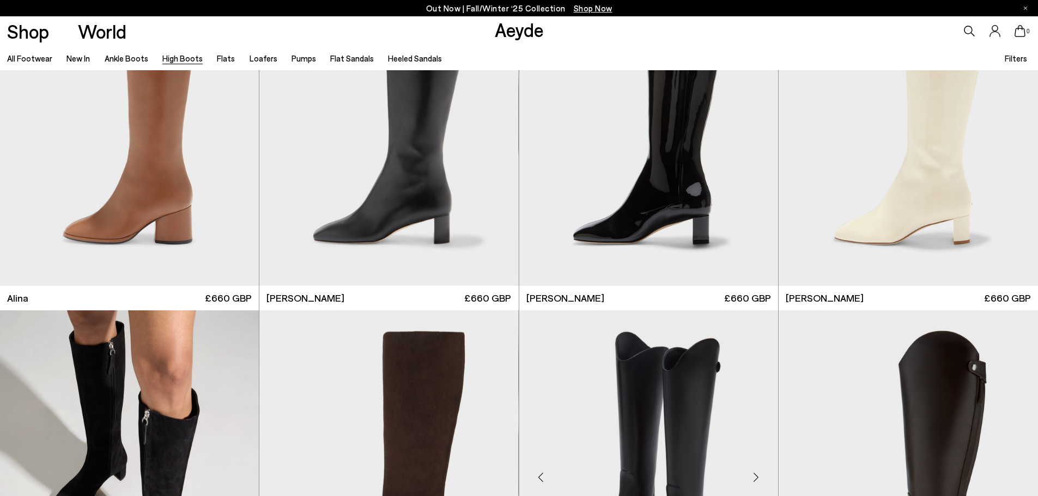
scroll to position [2070, 0]
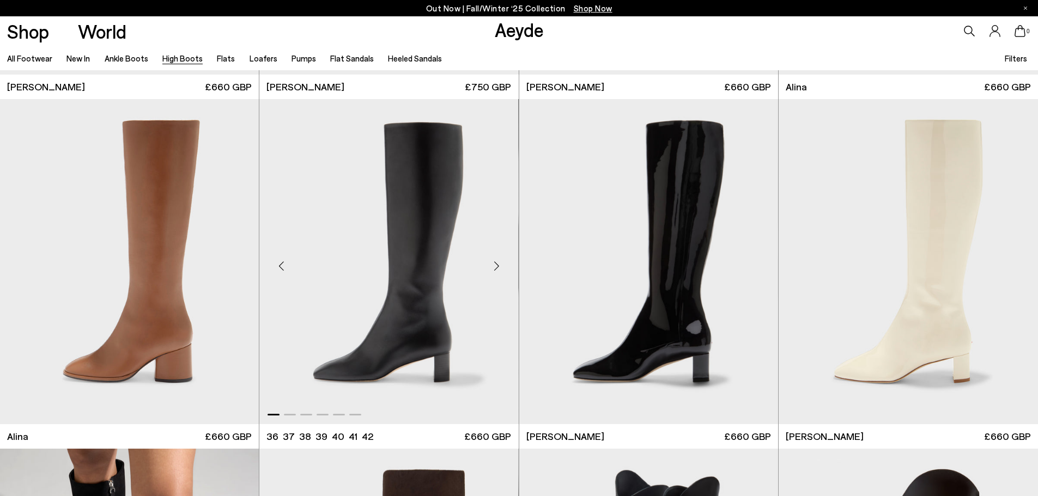
click at [497, 267] on div "Next slide" at bounding box center [497, 266] width 33 height 33
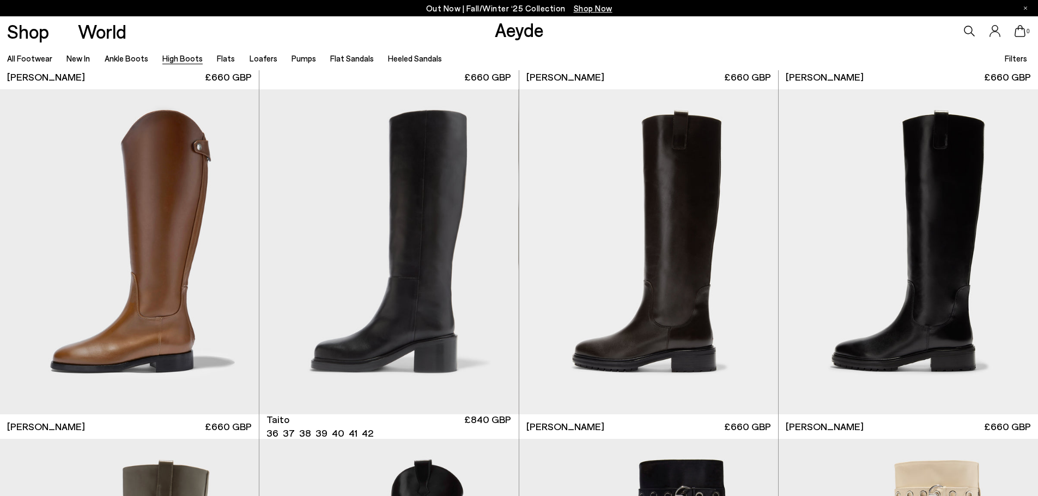
scroll to position [2833, 0]
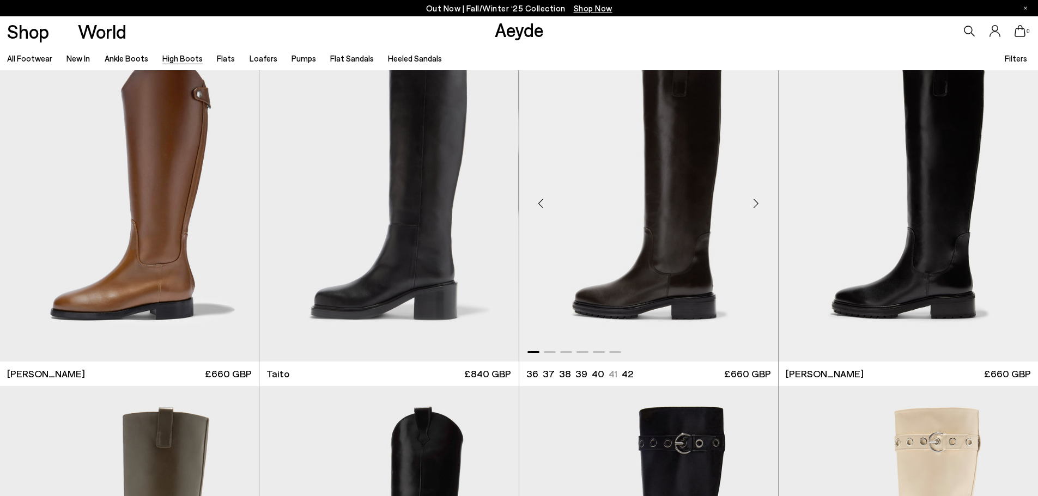
click at [758, 202] on div "Next slide" at bounding box center [756, 203] width 33 height 33
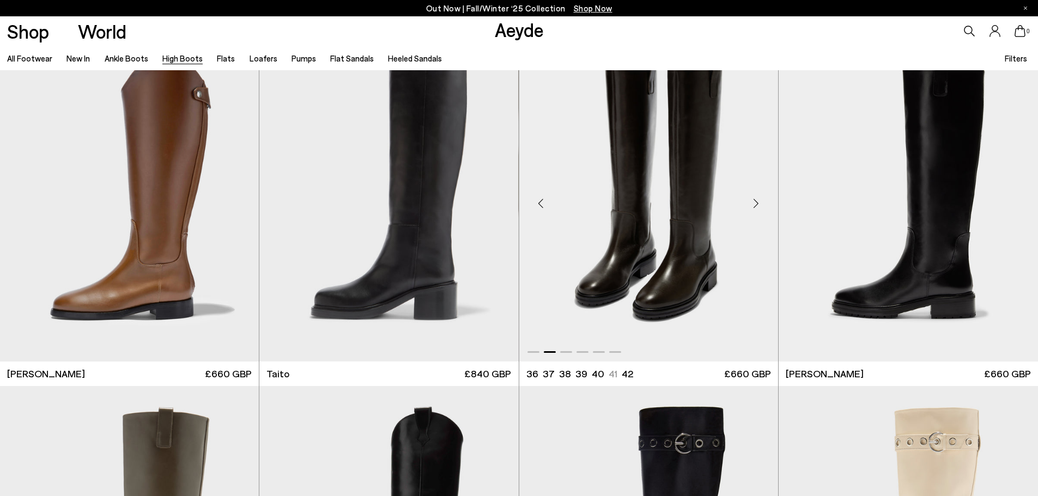
click at [758, 202] on div "Next slide" at bounding box center [756, 203] width 33 height 33
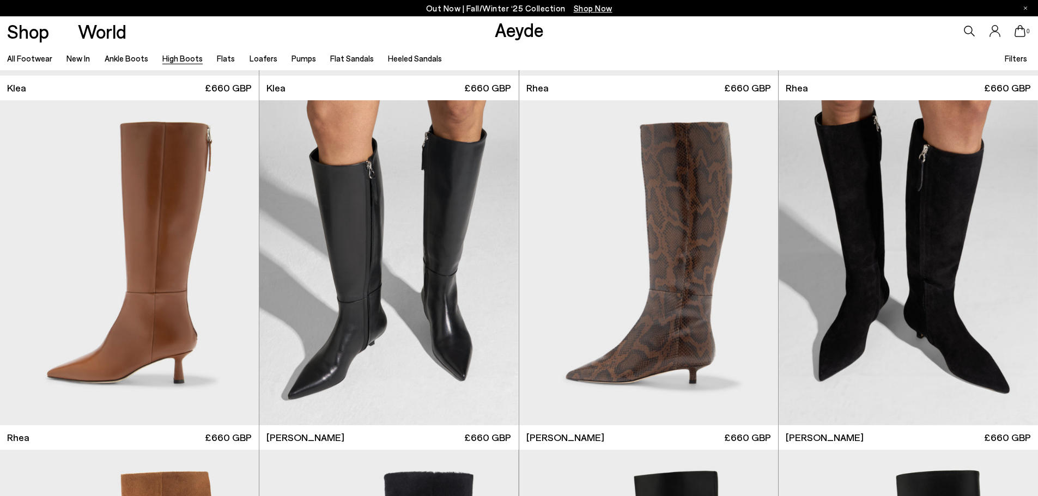
scroll to position [1362, 0]
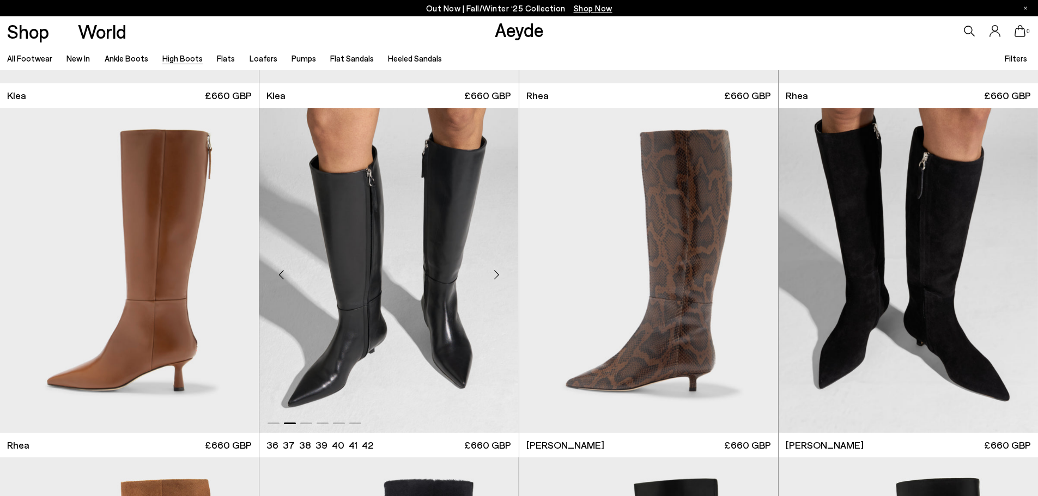
click at [497, 276] on div "Next slide" at bounding box center [497, 275] width 33 height 33
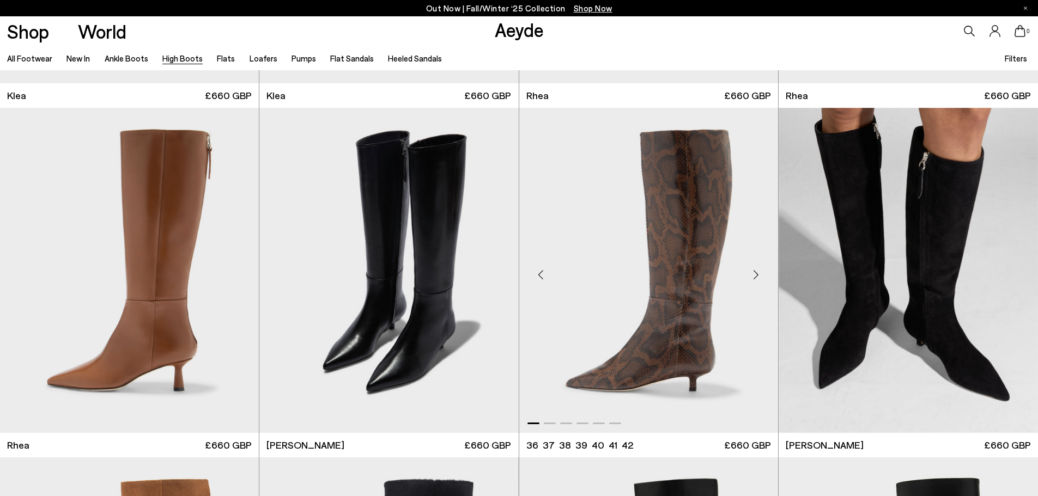
click at [753, 276] on div "Next slide" at bounding box center [756, 275] width 33 height 33
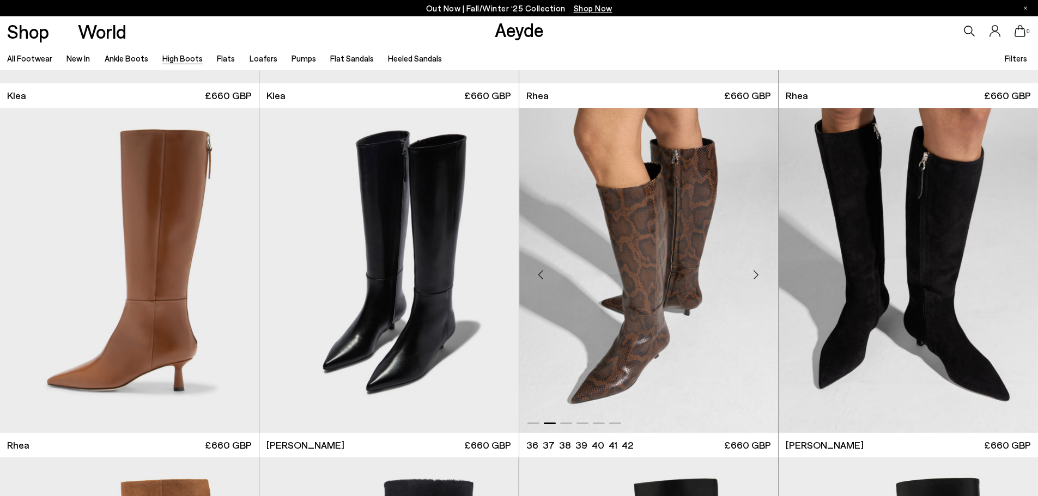
click at [754, 276] on div "Next slide" at bounding box center [756, 275] width 33 height 33
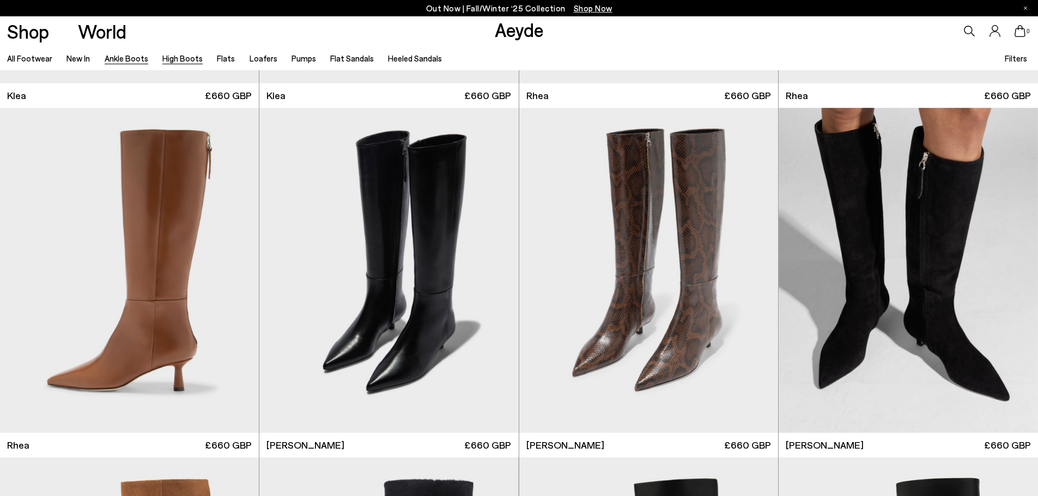
click at [138, 57] on link "Ankle Boots" at bounding box center [127, 58] width 44 height 10
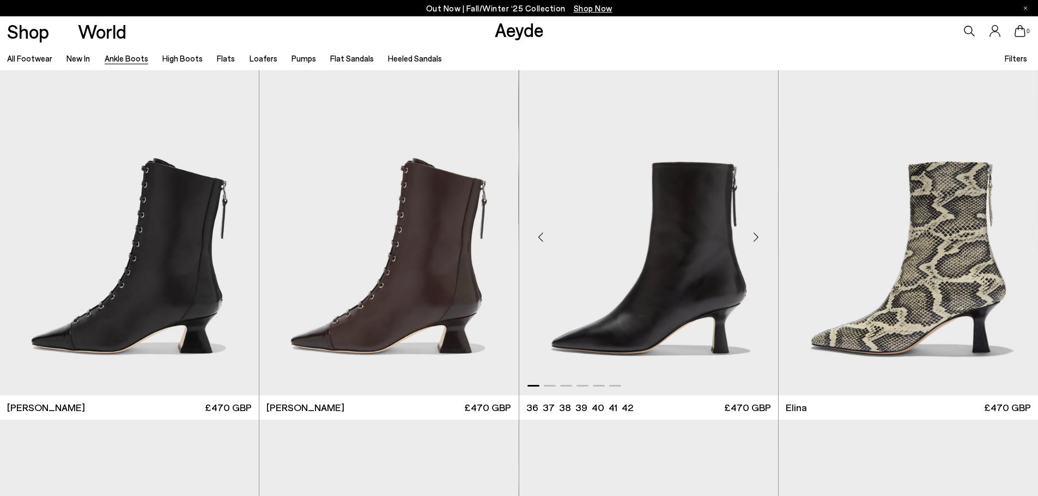
click at [756, 238] on div "Next slide" at bounding box center [756, 237] width 33 height 33
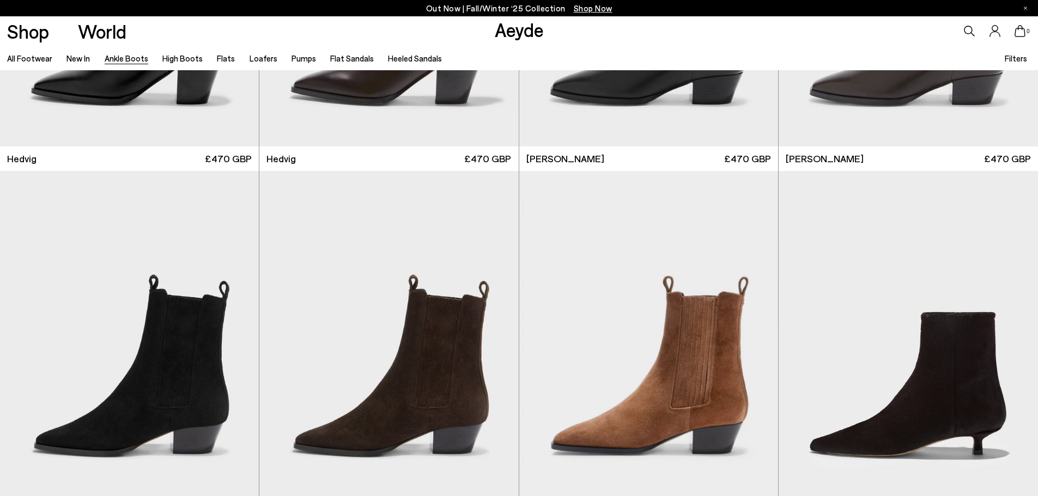
scroll to position [817, 0]
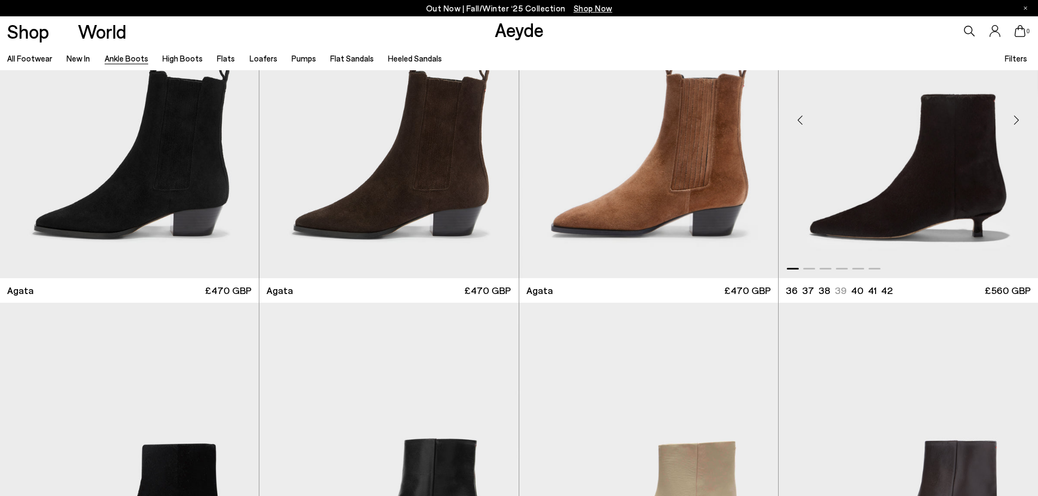
click at [1019, 123] on div "Next slide" at bounding box center [1016, 120] width 33 height 33
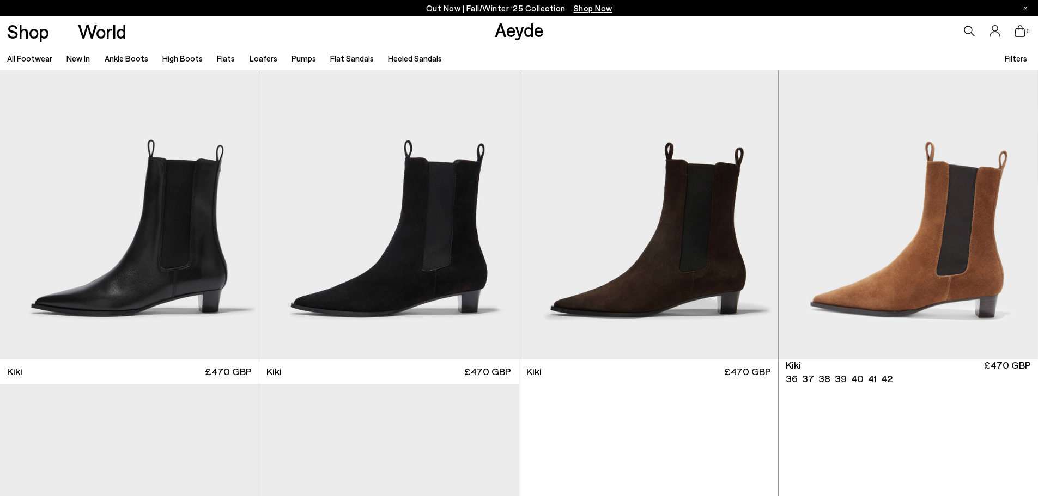
scroll to position [1852, 0]
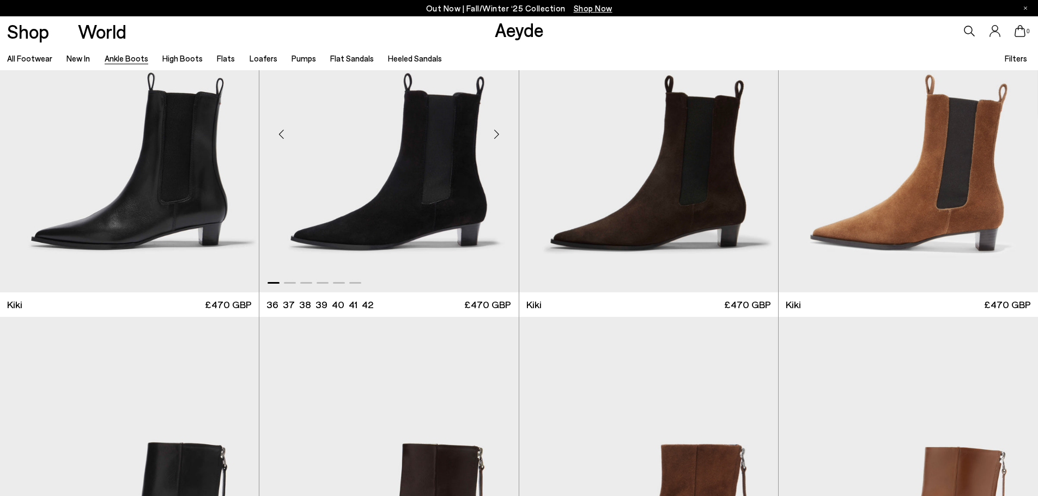
click at [497, 137] on div "Next slide" at bounding box center [497, 134] width 33 height 33
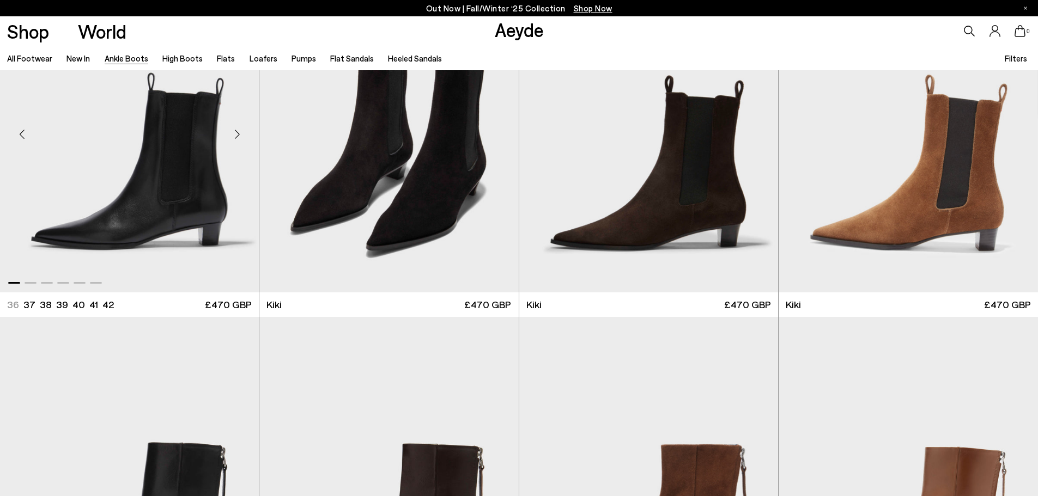
click at [237, 132] on div "Next slide" at bounding box center [237, 134] width 33 height 33
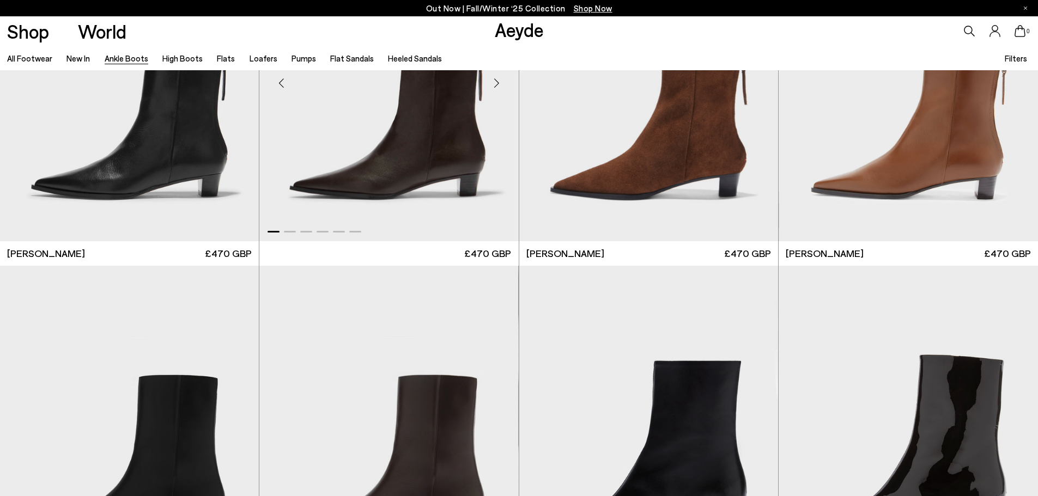
scroll to position [2125, 0]
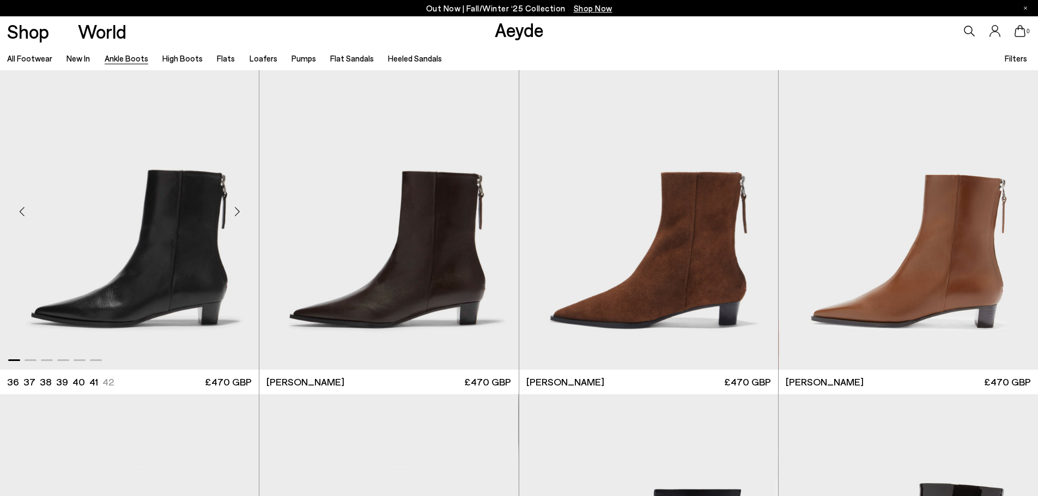
click at [245, 207] on div "Next slide" at bounding box center [237, 212] width 33 height 33
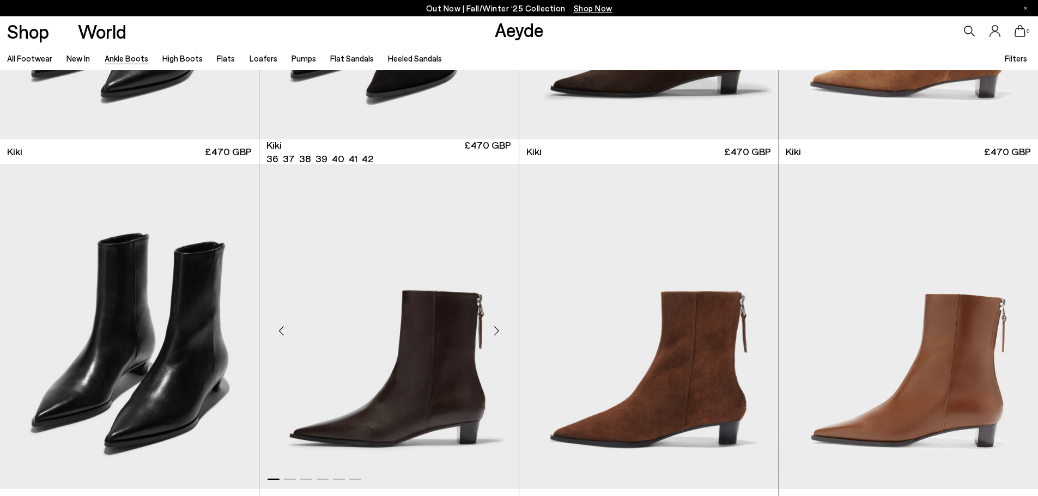
scroll to position [2070, 0]
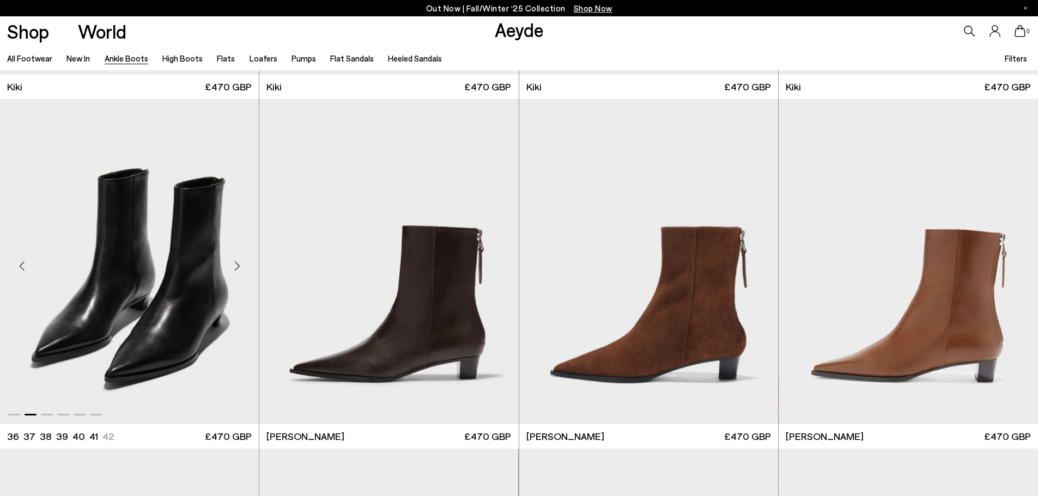
click at [239, 264] on div "Next slide" at bounding box center [237, 266] width 33 height 33
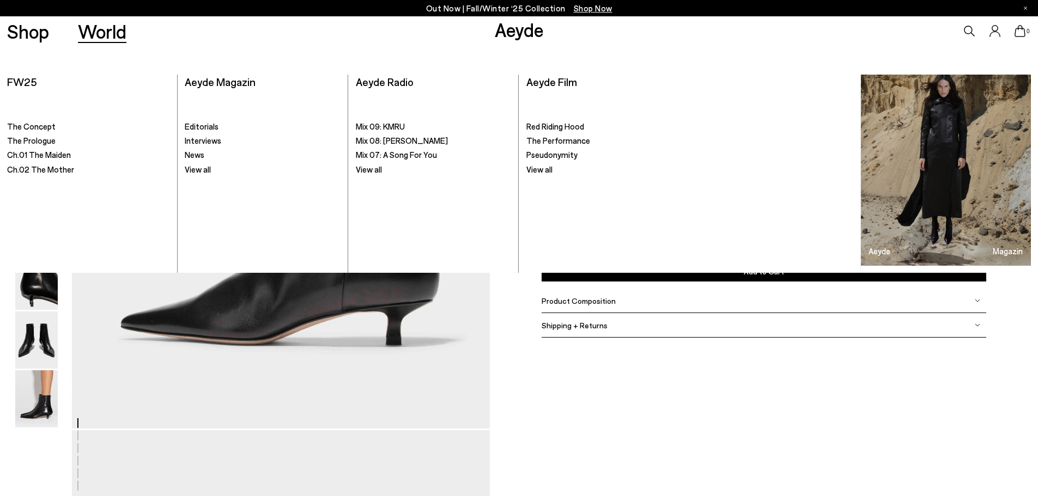
scroll to position [218, 0]
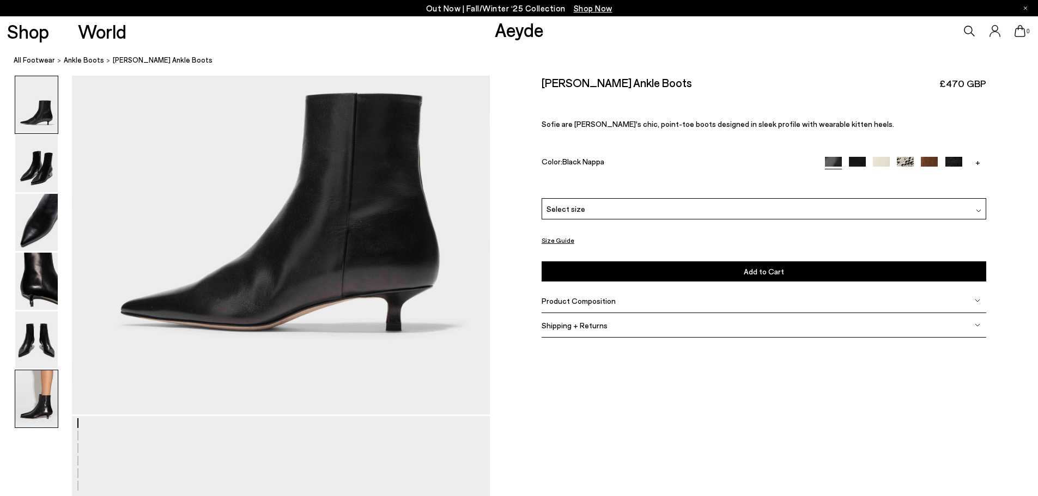
click at [33, 400] on img at bounding box center [36, 398] width 42 height 57
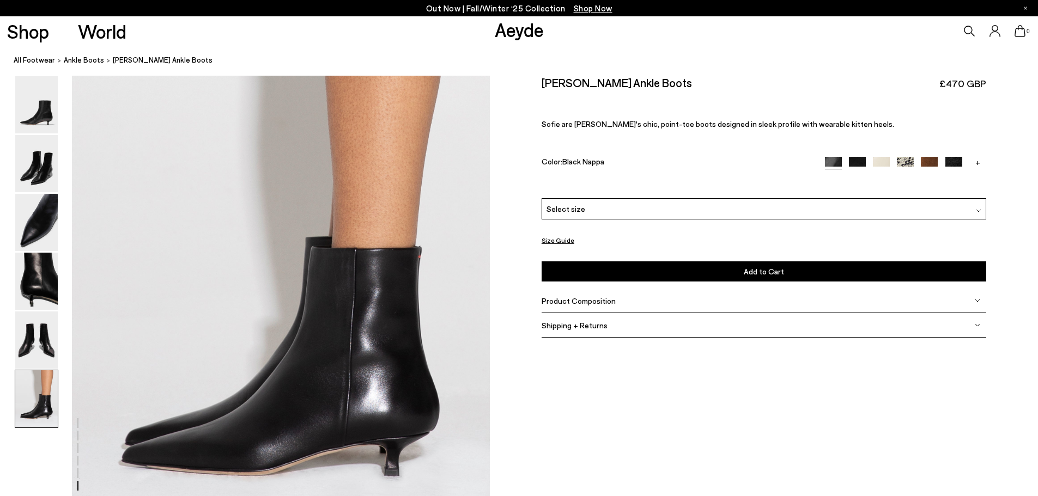
scroll to position [2868, 0]
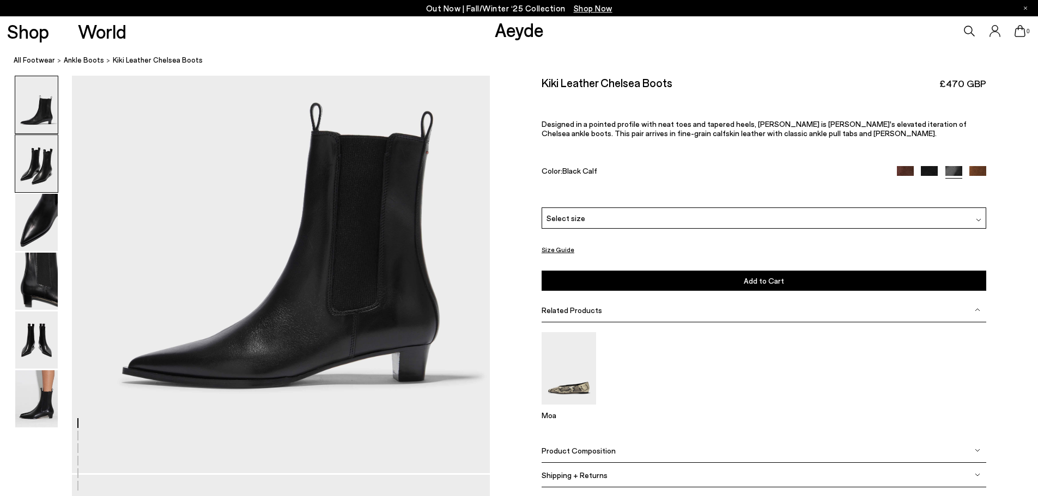
scroll to position [163, 0]
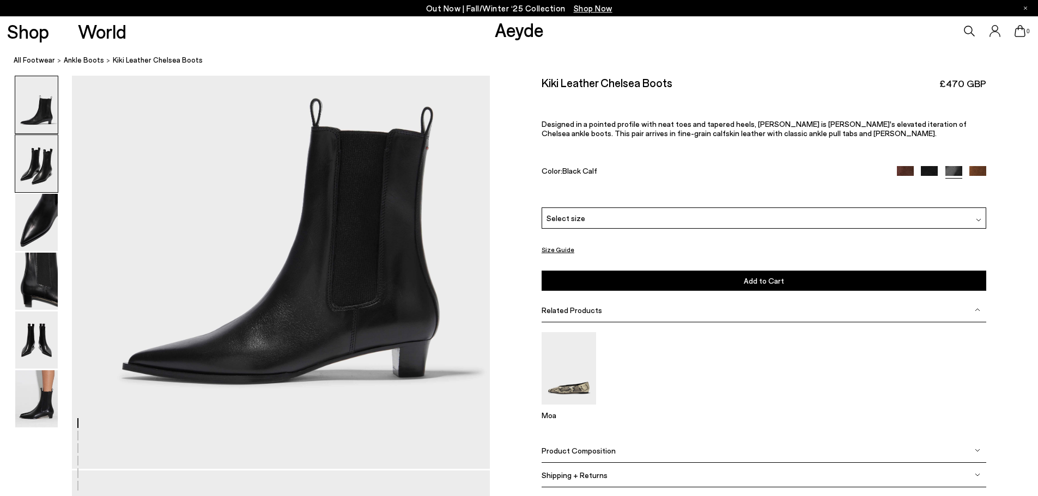
click at [34, 157] on img at bounding box center [36, 163] width 42 height 57
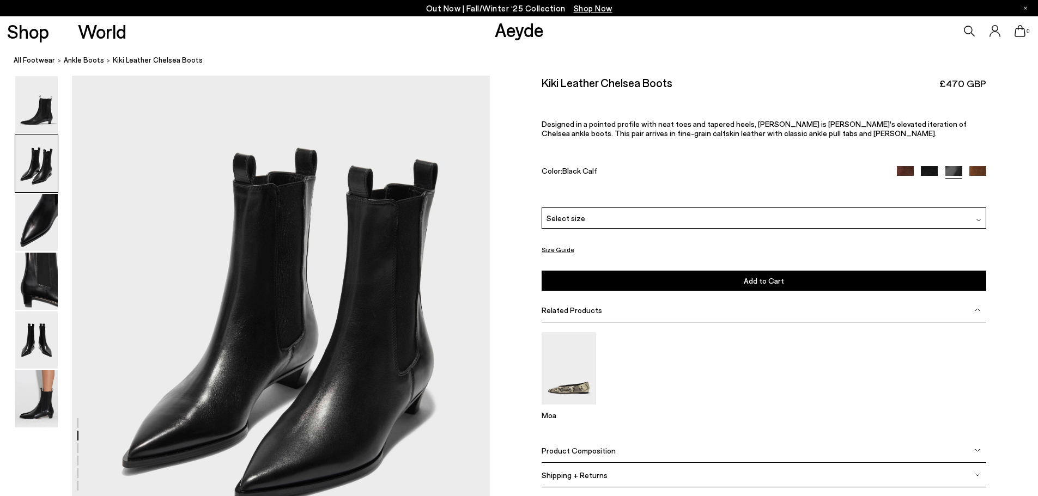
scroll to position [668, 0]
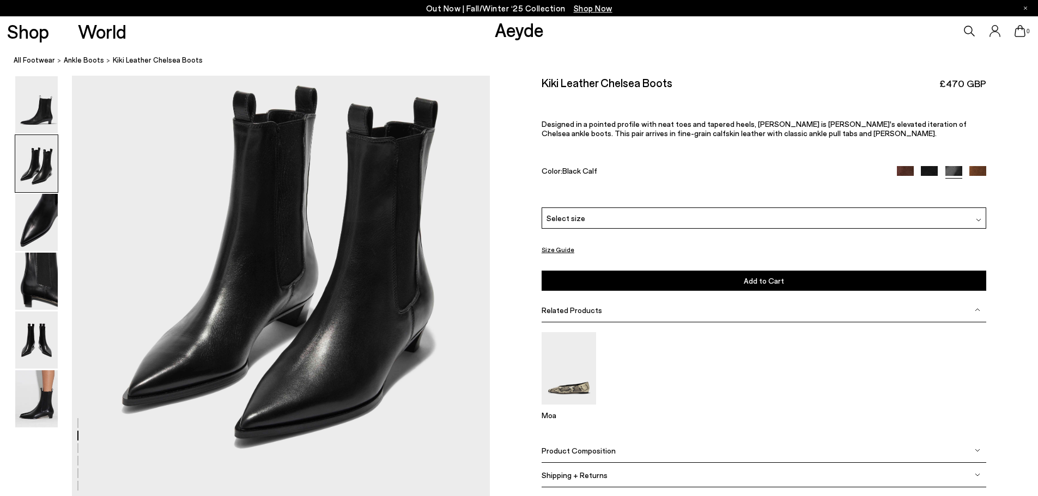
click at [563, 252] on button "Size Guide" at bounding box center [558, 250] width 33 height 14
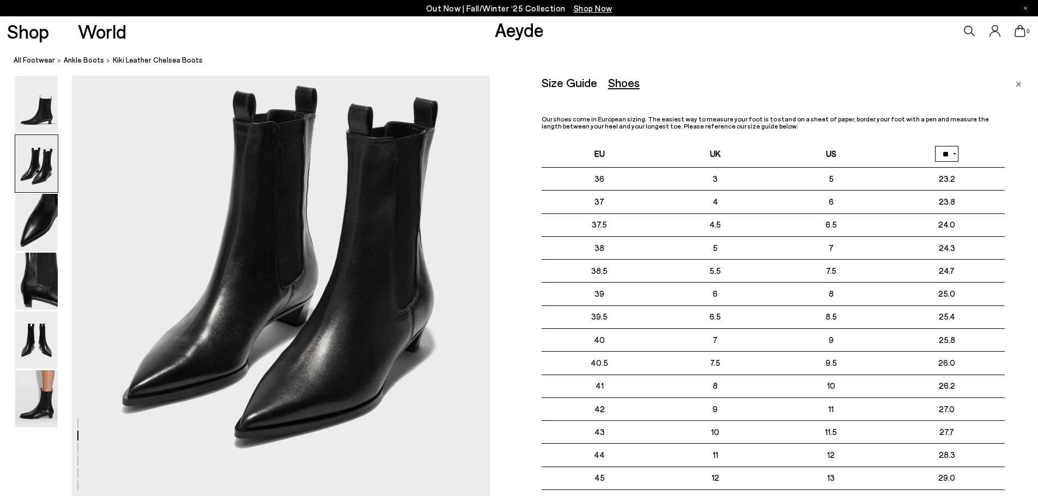
click at [1017, 80] on link "Close" at bounding box center [1018, 82] width 6 height 13
